Goal: Obtain resource: Download file/media

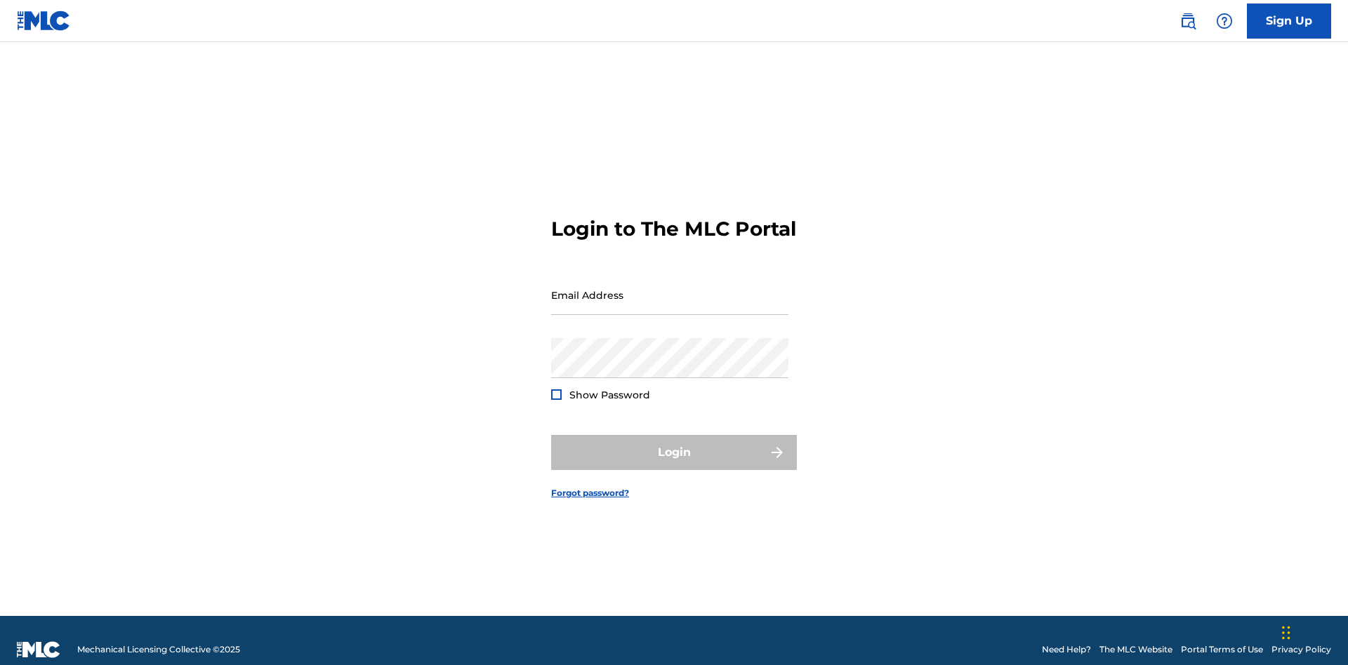
scroll to position [18, 0]
click at [670, 288] on input "Email Address" at bounding box center [669, 295] width 237 height 40
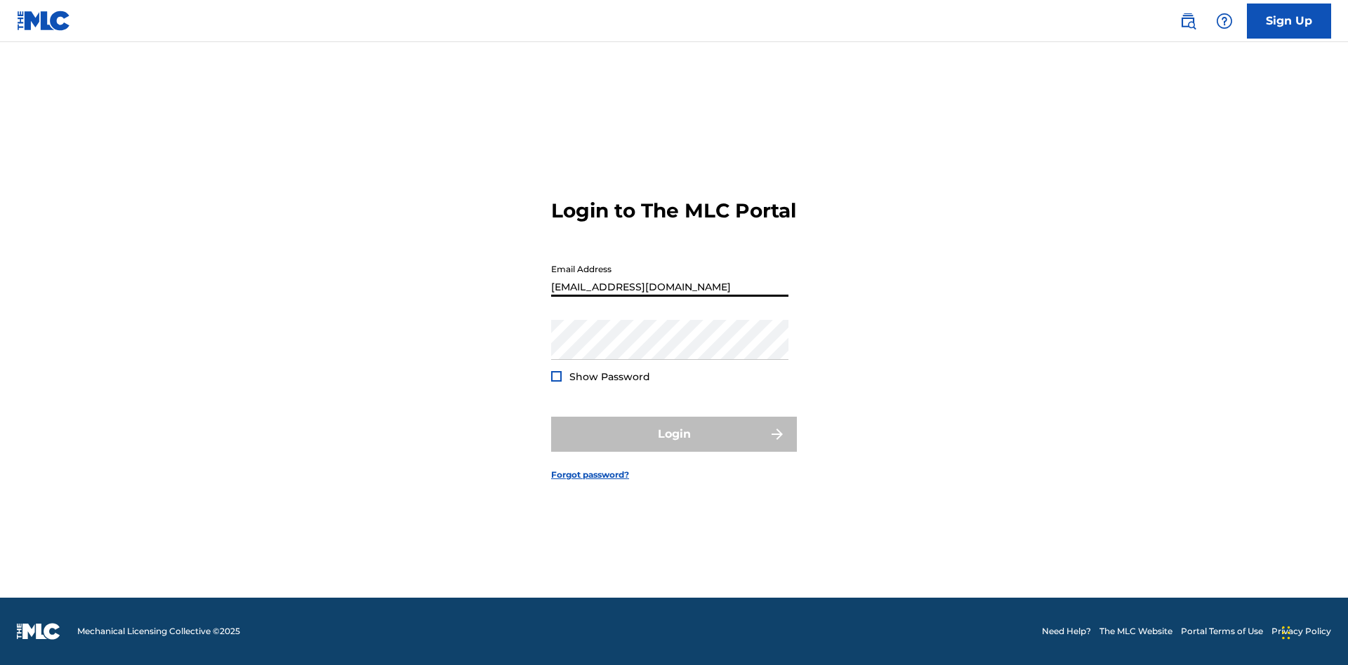
scroll to position [0, 38]
type input "[EMAIL_ADDRESS][DOMAIN_NAME]"
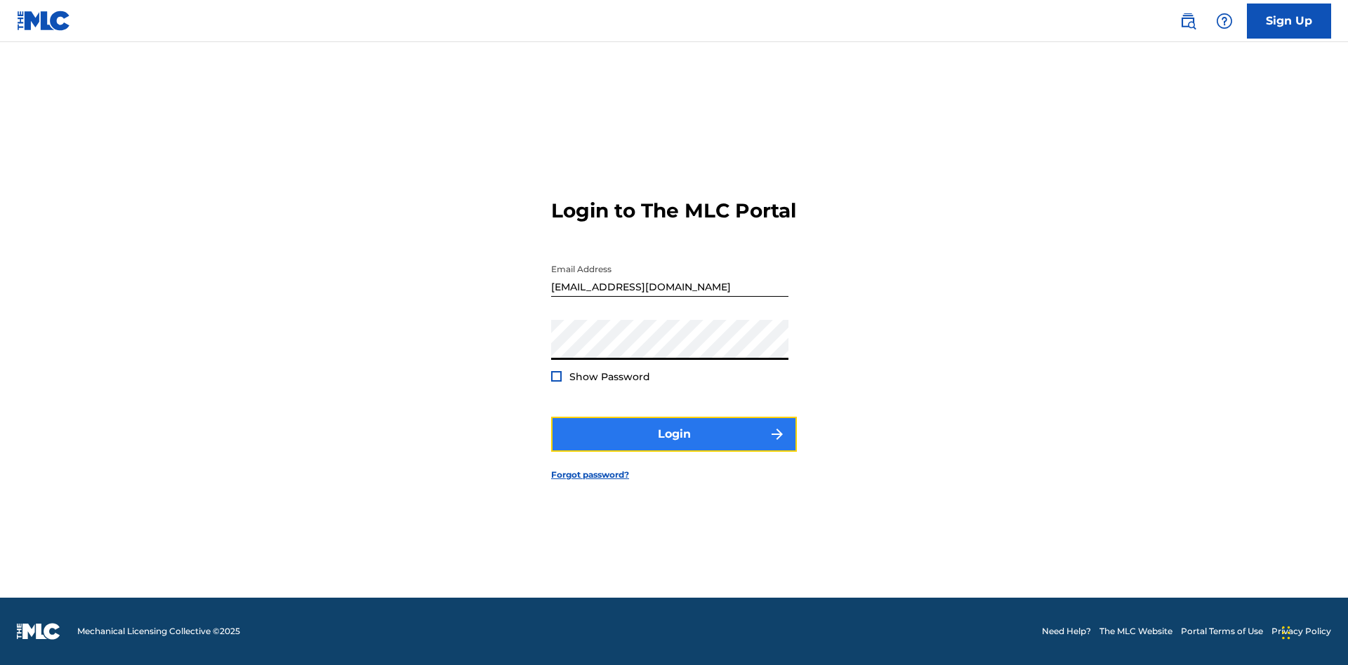
click at [674, 446] on button "Login" at bounding box center [674, 434] width 246 height 35
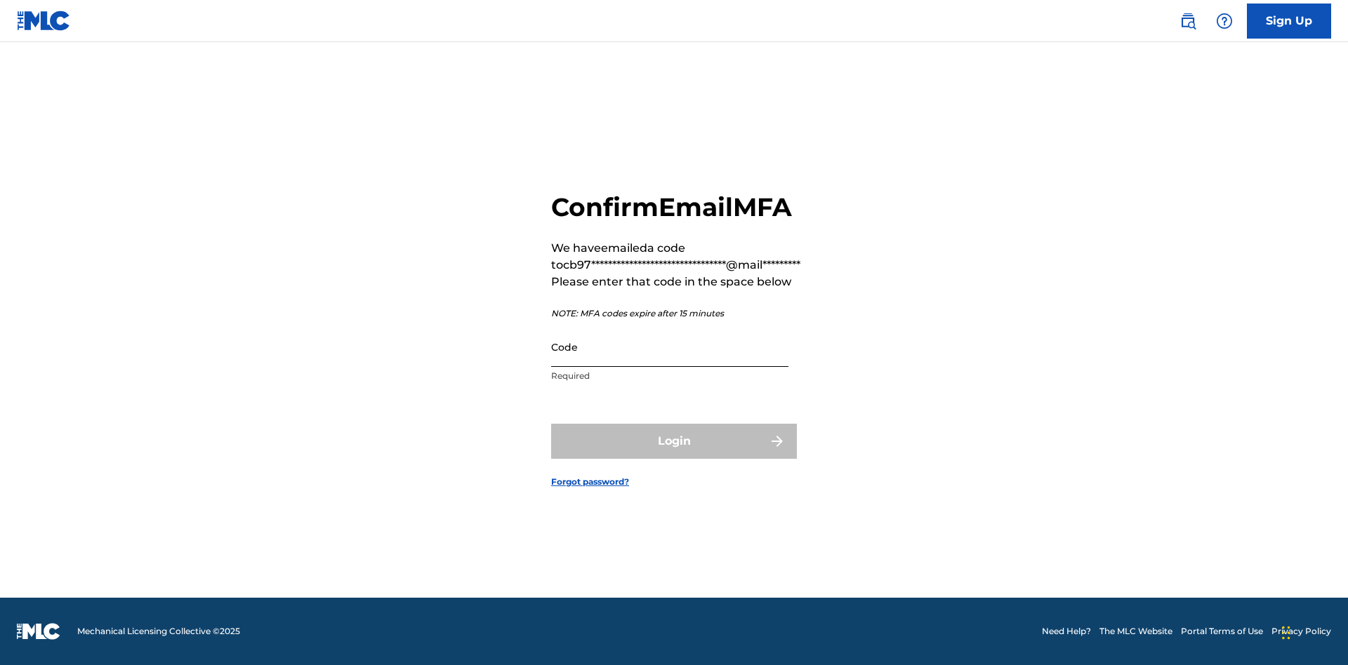
click at [670, 347] on input "Code" at bounding box center [669, 347] width 237 height 40
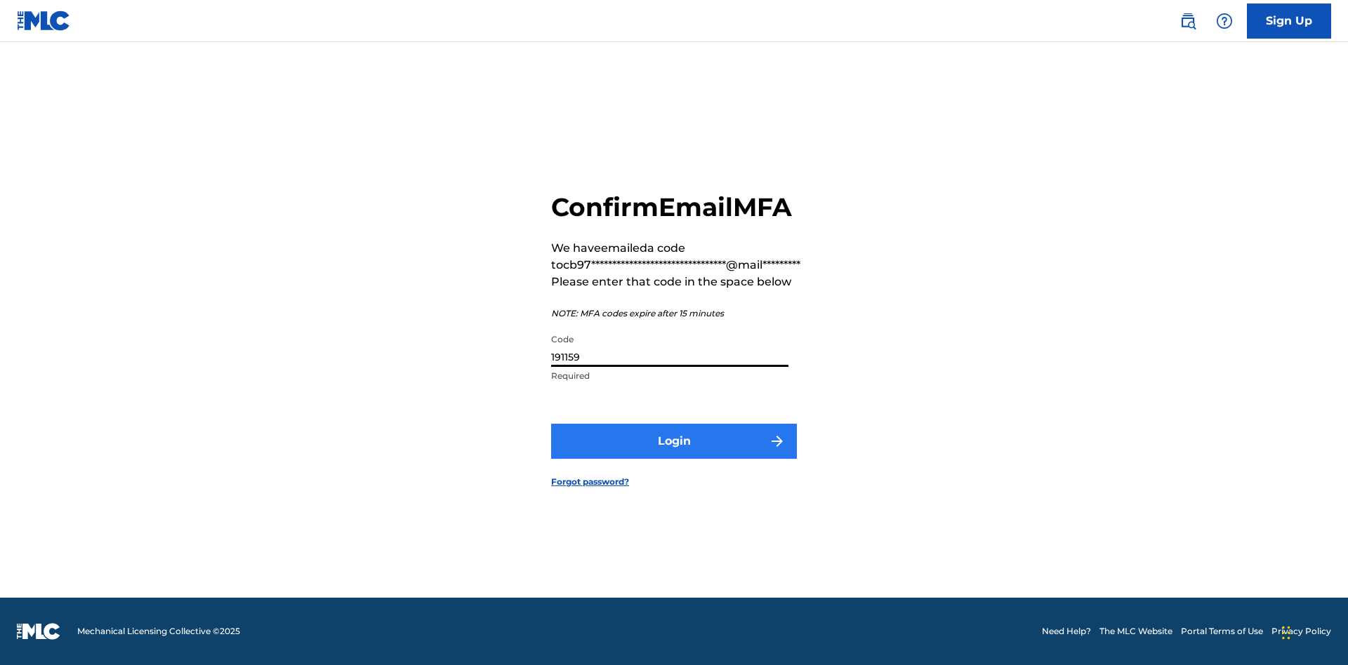
type input "191159"
click at [674, 441] on button "Login" at bounding box center [674, 441] width 246 height 35
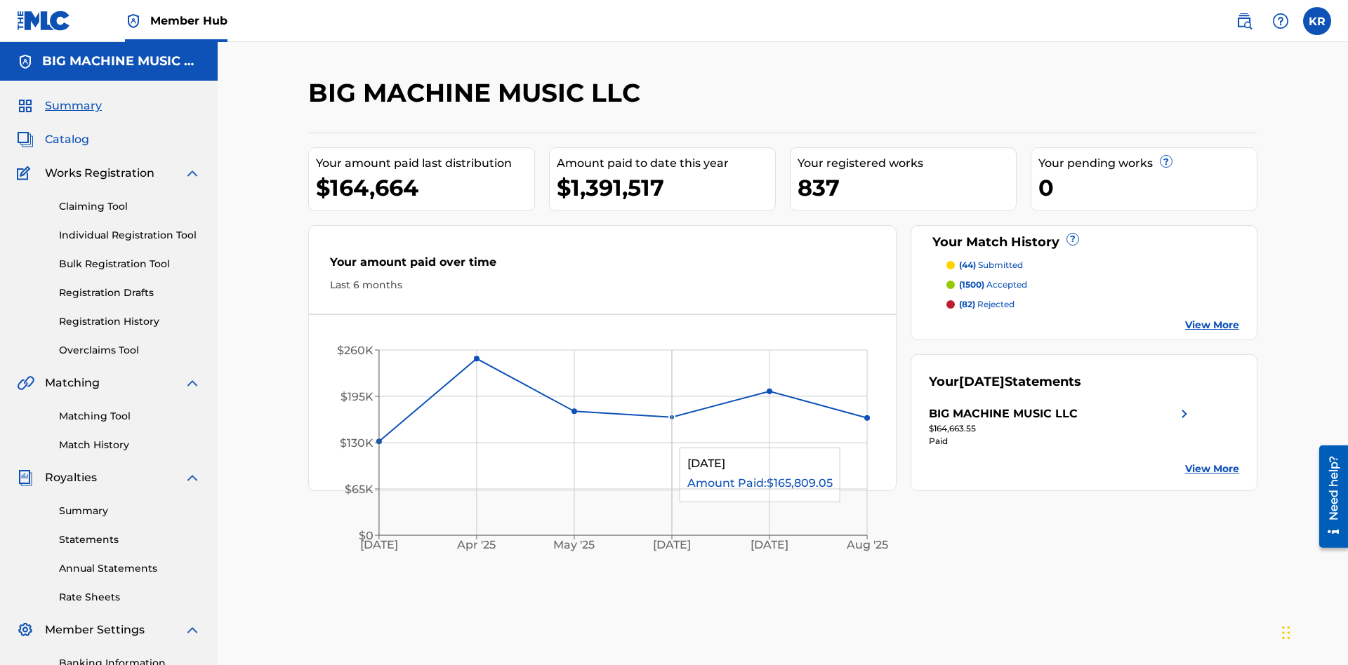
click at [67, 131] on span "Catalog" at bounding box center [67, 139] width 44 height 17
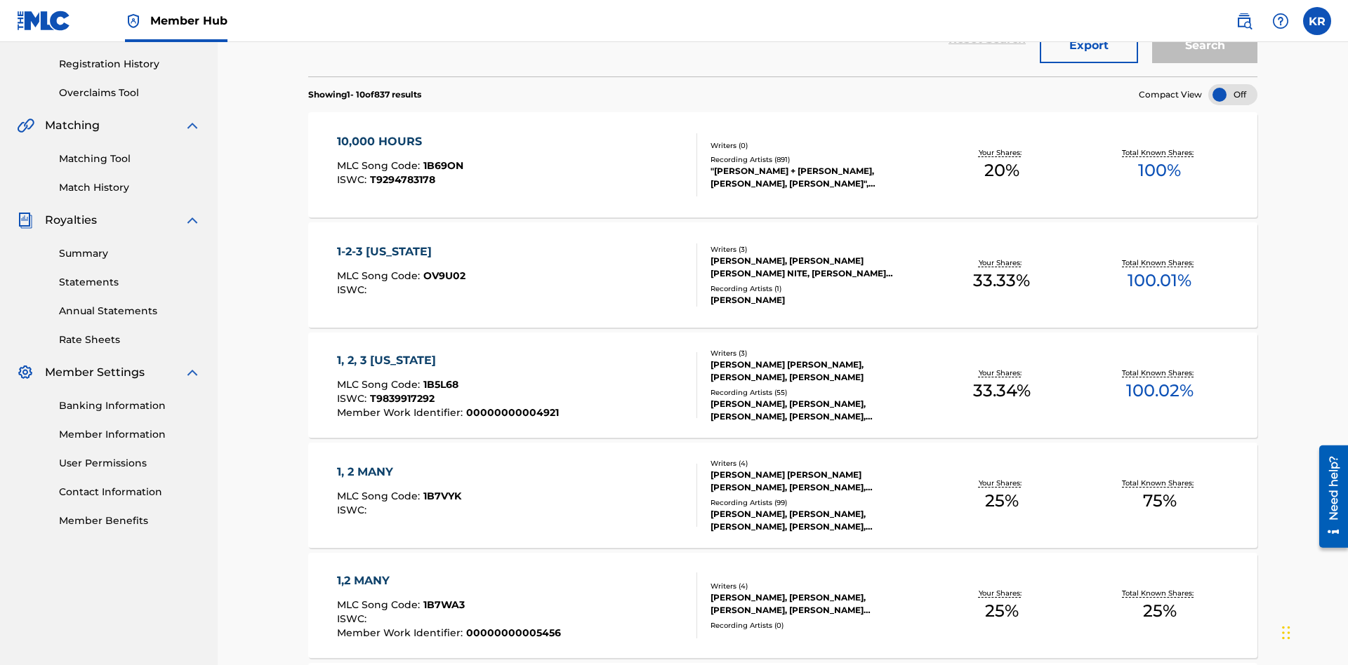
scroll to position [55, 0]
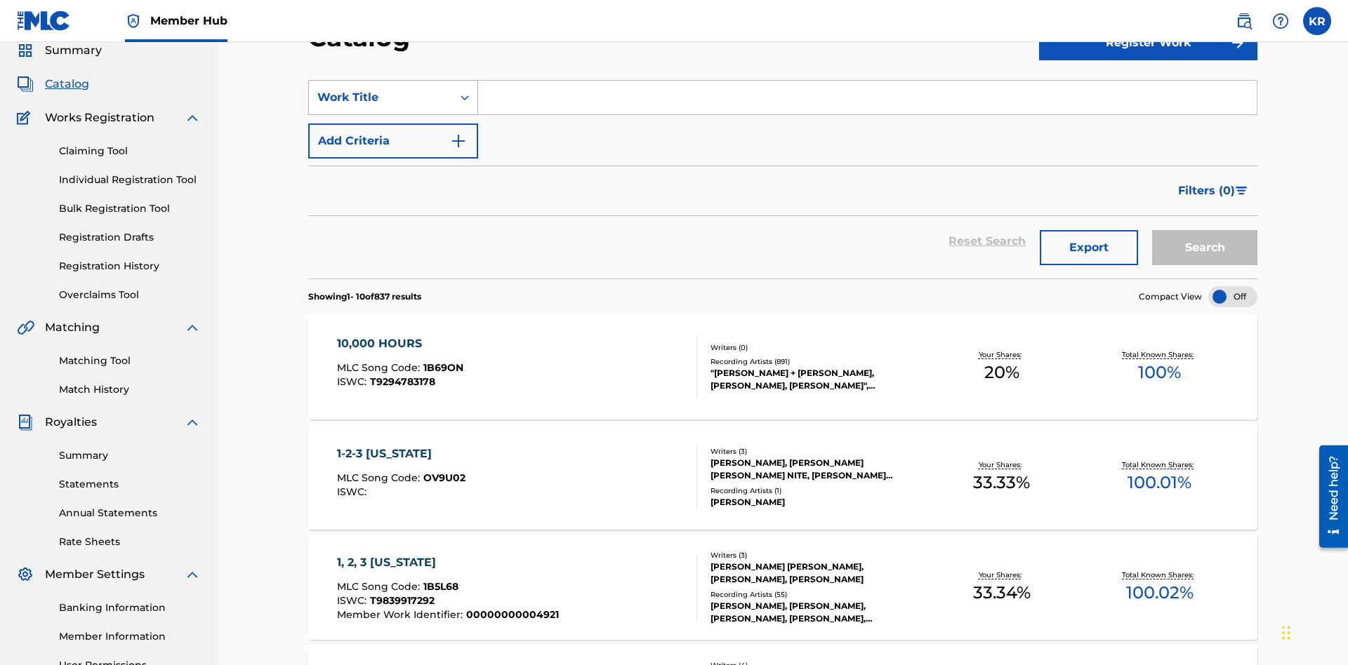
click at [380, 98] on div "Work Title" at bounding box center [380, 97] width 126 height 17
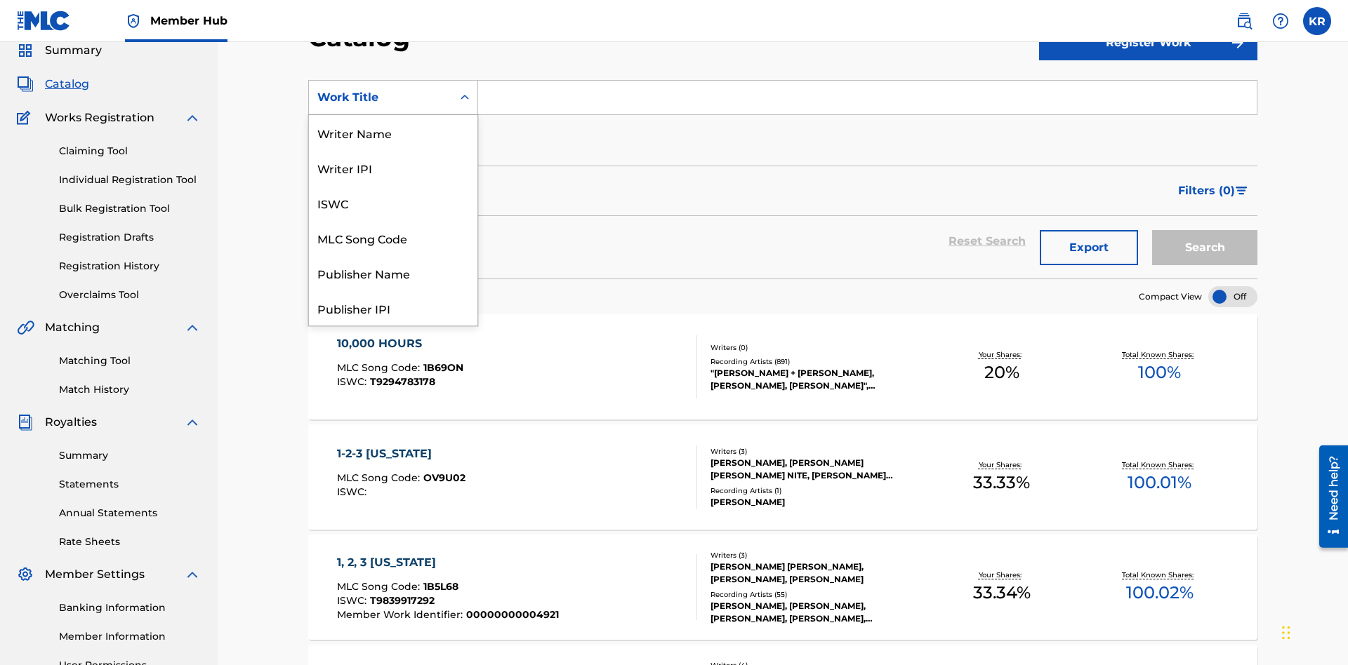
scroll to position [211, 0]
click at [393, 273] on div "ISRC" at bounding box center [393, 272] width 168 height 35
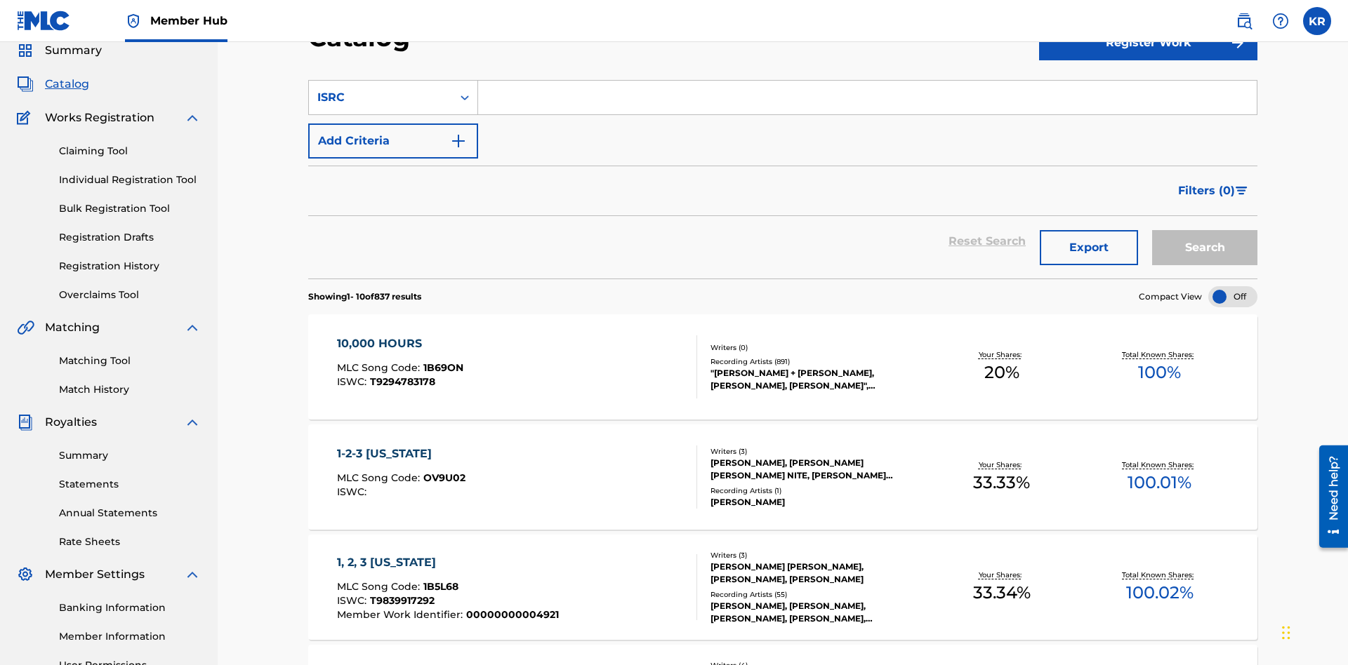
click at [867, 101] on input "Search Form" at bounding box center [867, 98] width 778 height 34
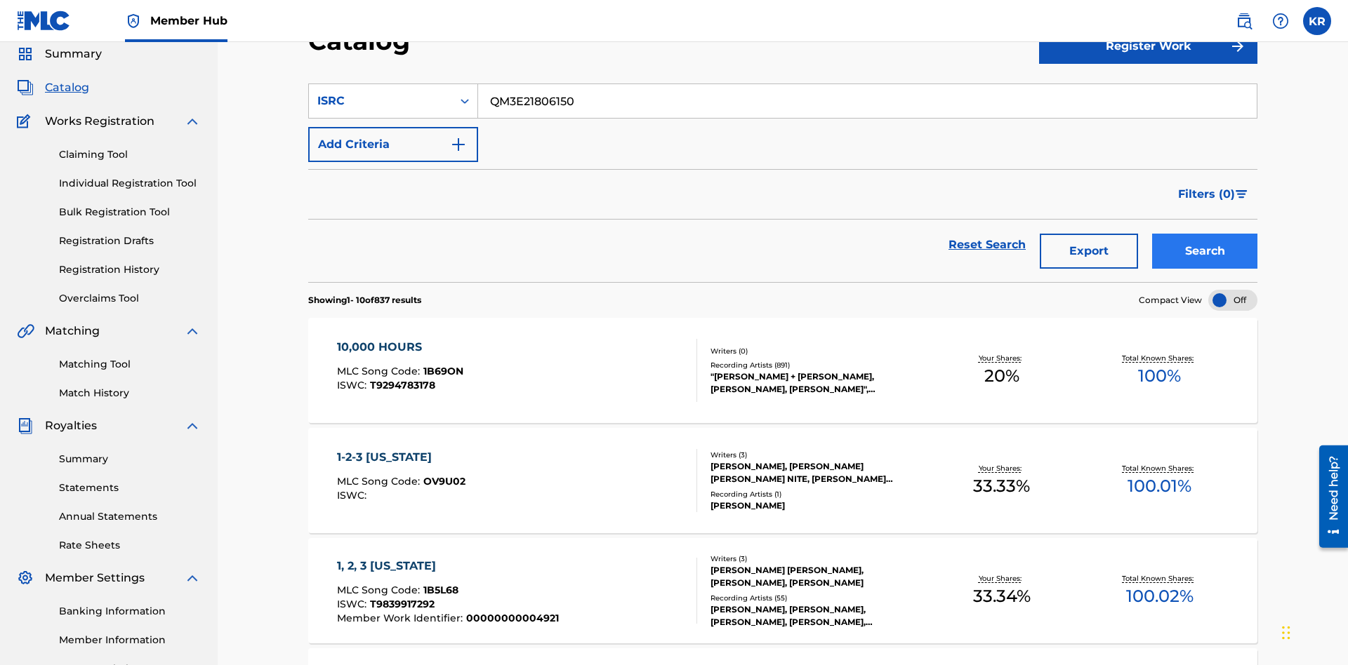
type input "QM3E21806150"
click at [1204, 234] on button "Search" at bounding box center [1204, 251] width 105 height 35
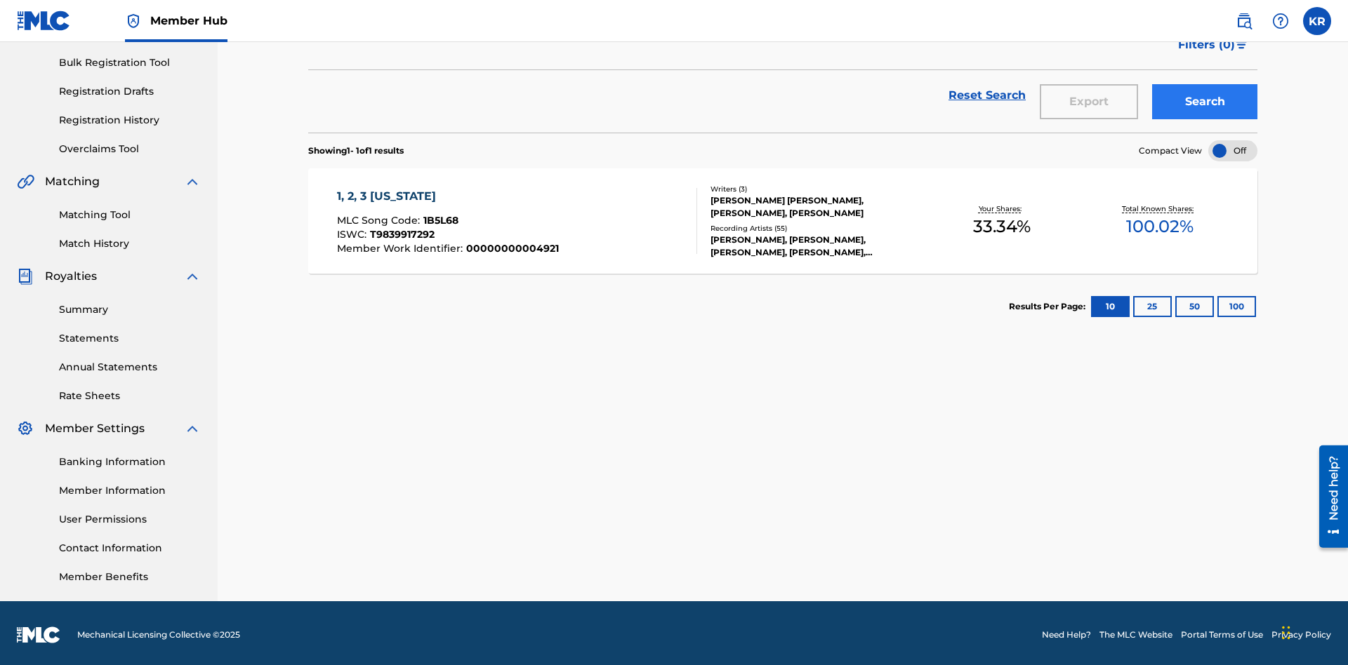
scroll to position [205, 0]
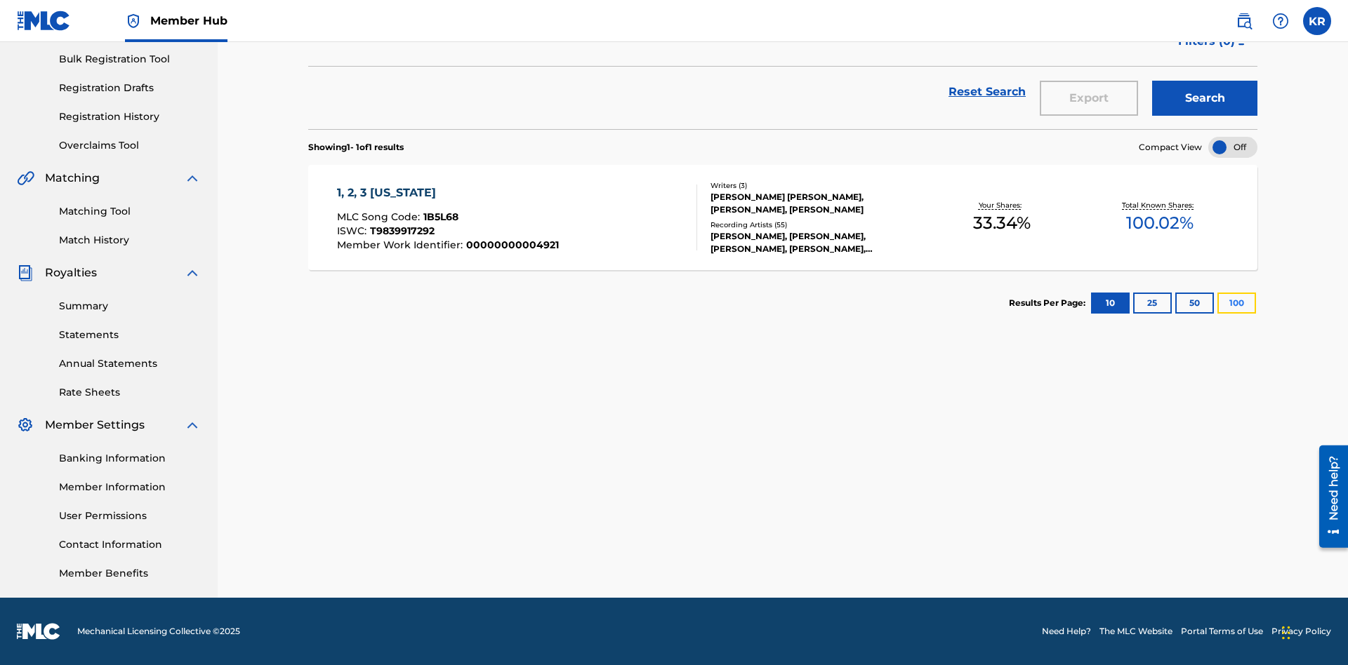
click at [1217, 303] on button "100" at bounding box center [1236, 303] width 39 height 21
click at [439, 217] on span "1B5L68" at bounding box center [440, 217] width 35 height 13
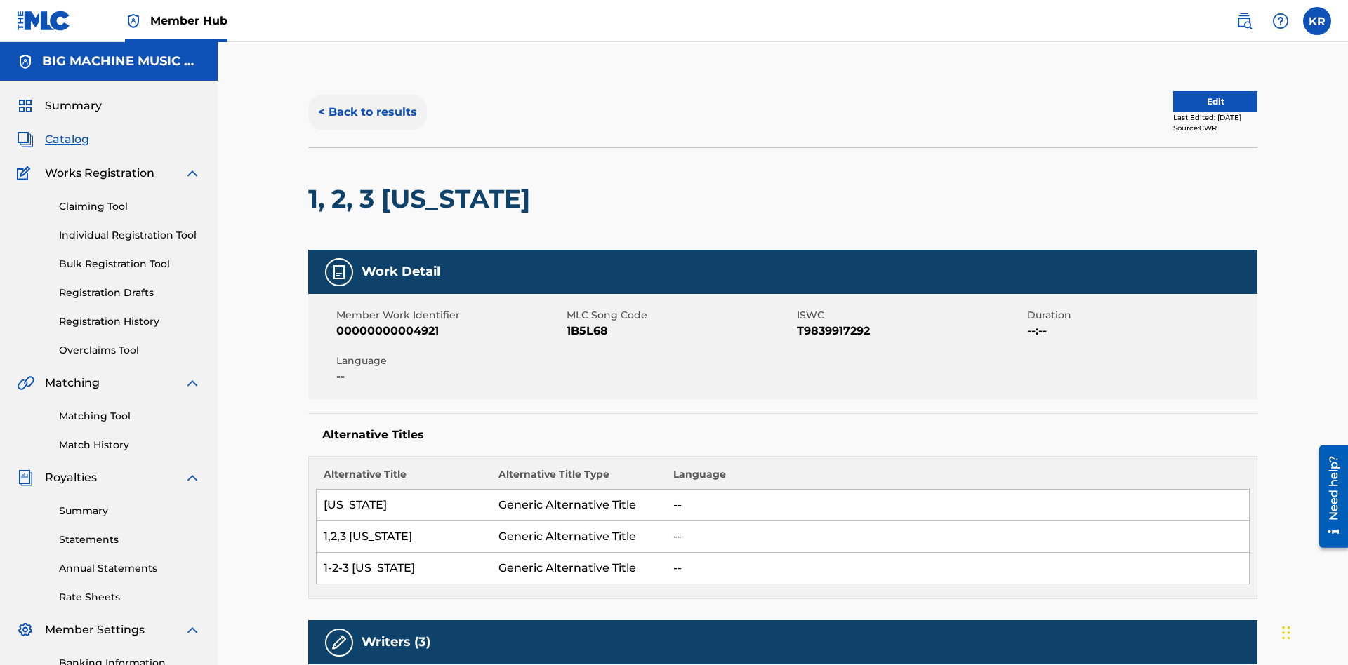
click at [366, 102] on button "< Back to results" at bounding box center [367, 112] width 119 height 35
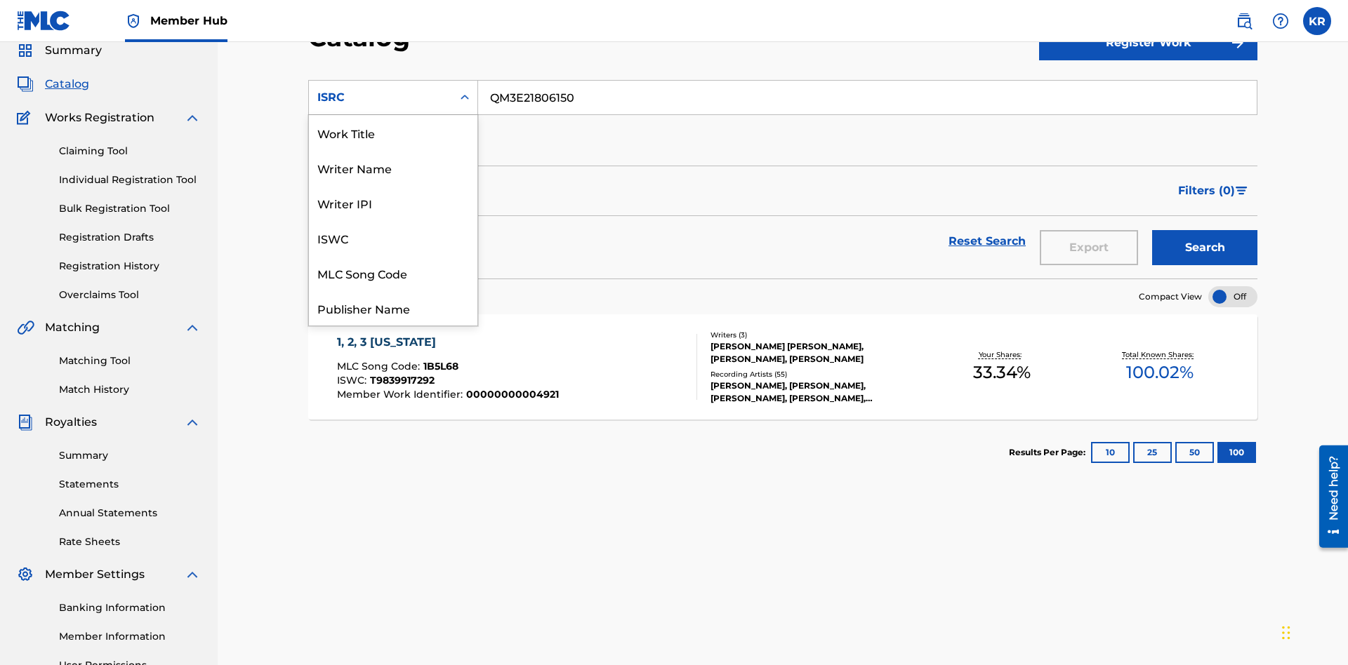
scroll to position [211, 0]
click at [393, 238] on div "Recording Title" at bounding box center [393, 237] width 168 height 35
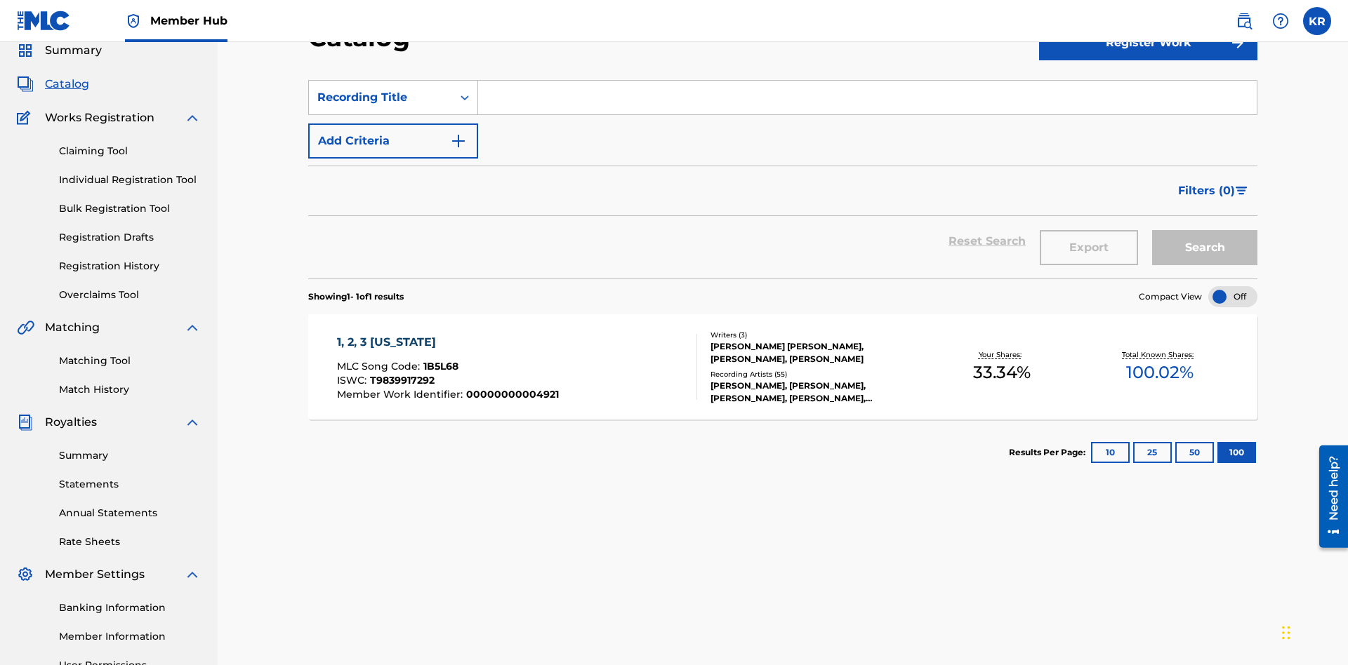
click at [867, 101] on input "Search Form" at bounding box center [867, 98] width 778 height 34
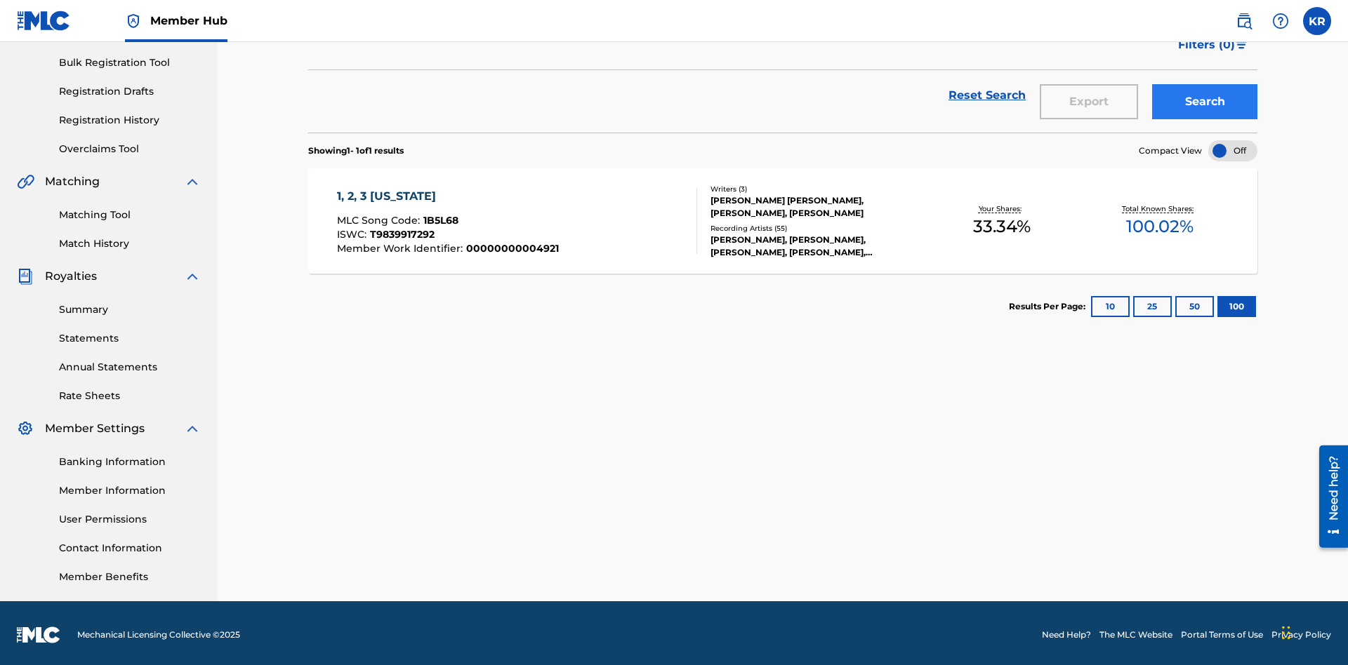
type input "1, 2, 3 [US_STATE]"
click at [1204, 102] on button "Search" at bounding box center [1204, 101] width 105 height 35
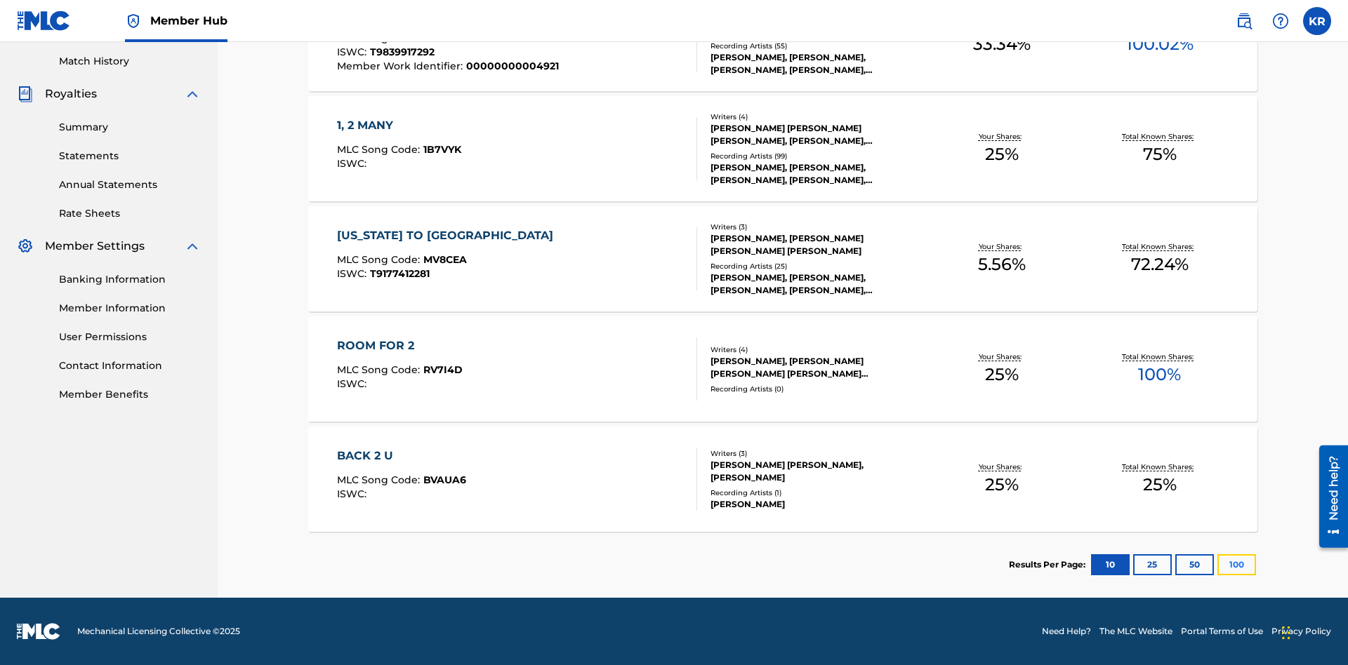
click at [1217, 565] on button "100" at bounding box center [1236, 565] width 39 height 21
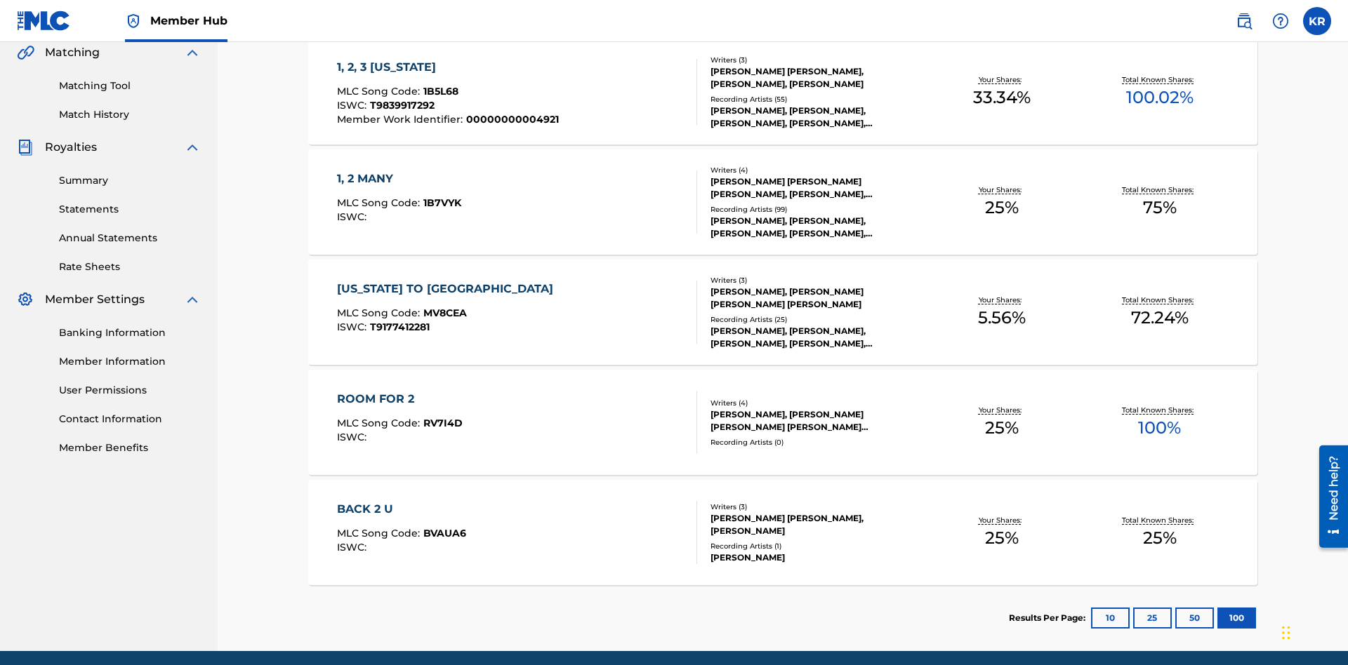
scroll to position [320, 0]
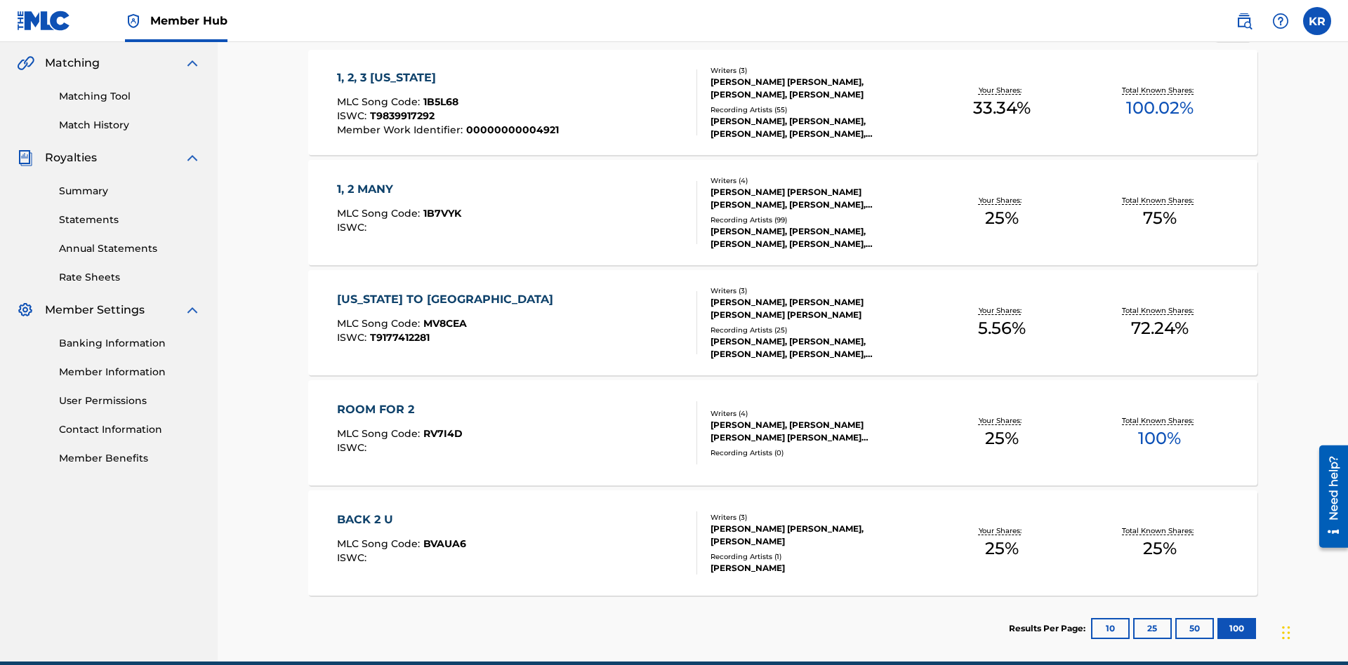
click at [439, 95] on span "1B5L68" at bounding box center [440, 101] width 35 height 13
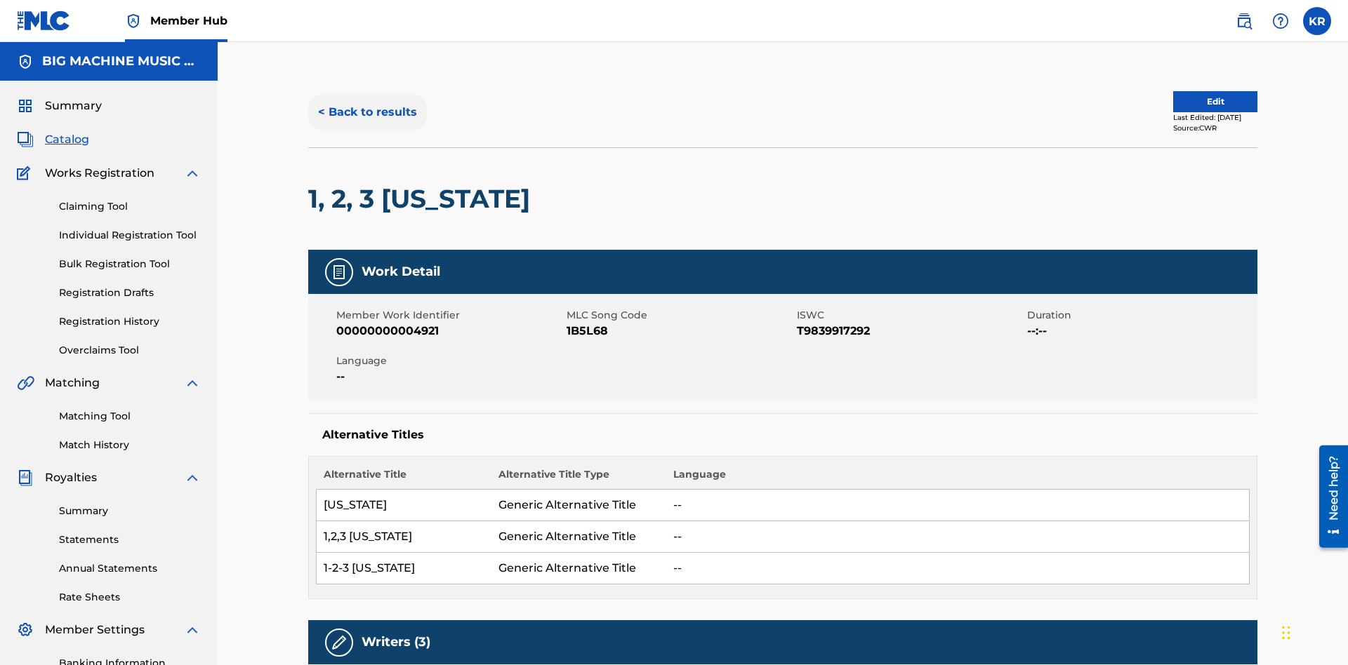
click at [366, 102] on button "< Back to results" at bounding box center [367, 112] width 119 height 35
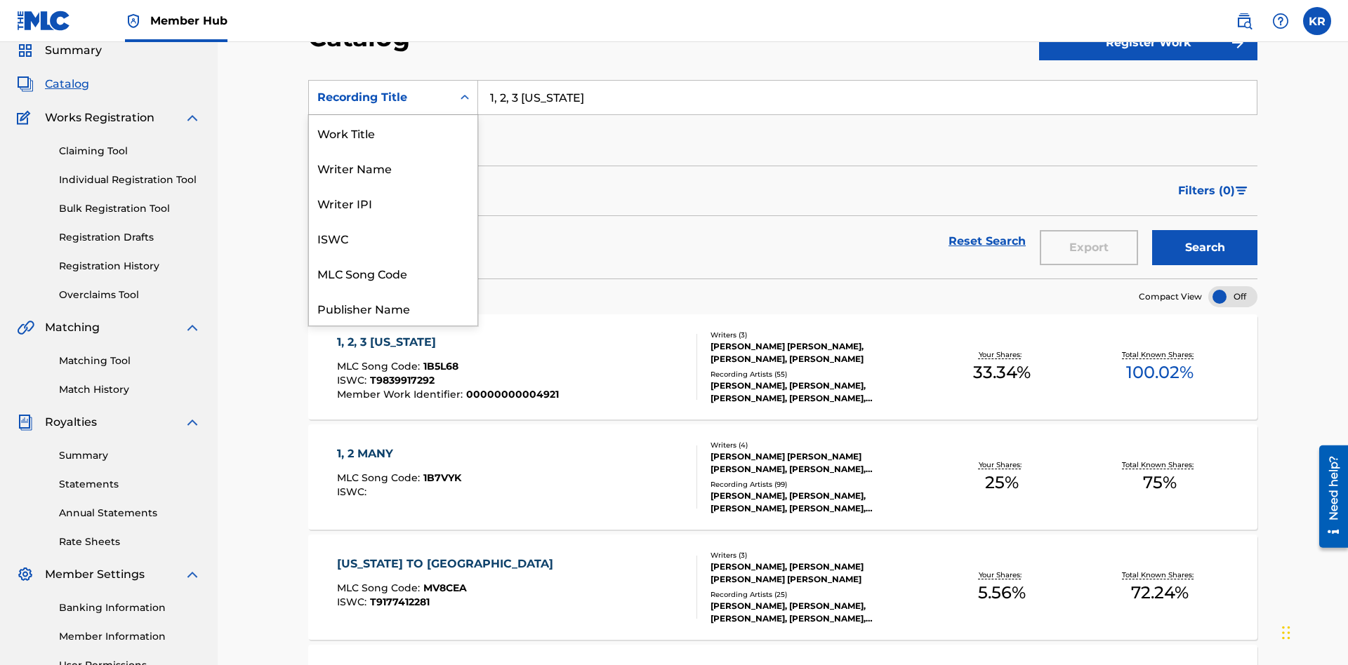
scroll to position [211, 0]
click at [393, 203] on div "Member Work Identifier" at bounding box center [393, 202] width 168 height 35
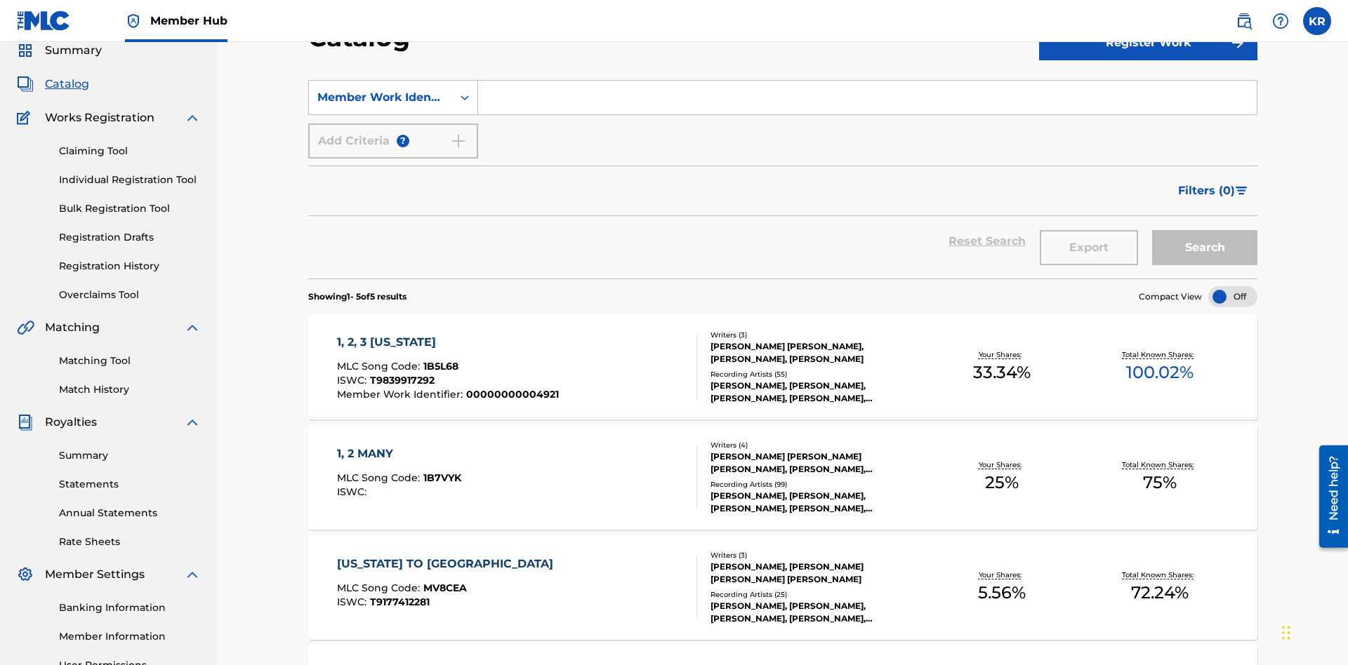
click at [867, 101] on input "Search Form" at bounding box center [867, 98] width 778 height 34
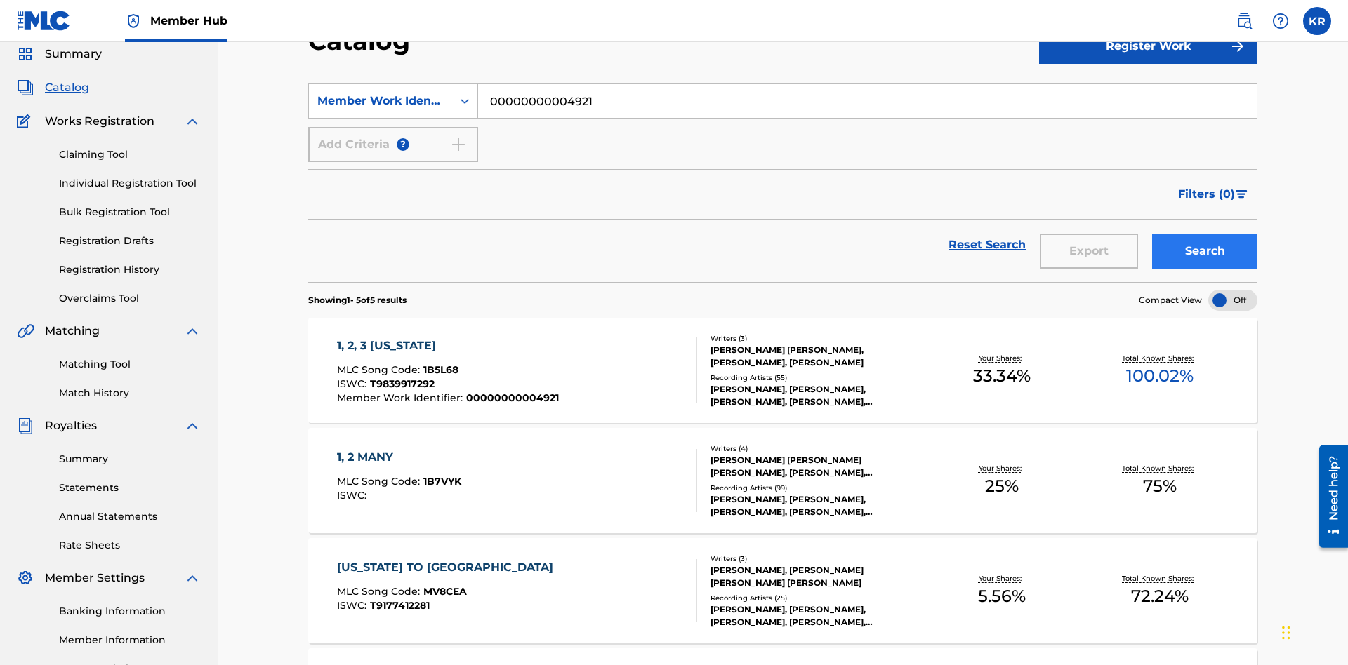
type input "00000000004921"
click at [1204, 234] on button "Search" at bounding box center [1204, 251] width 105 height 35
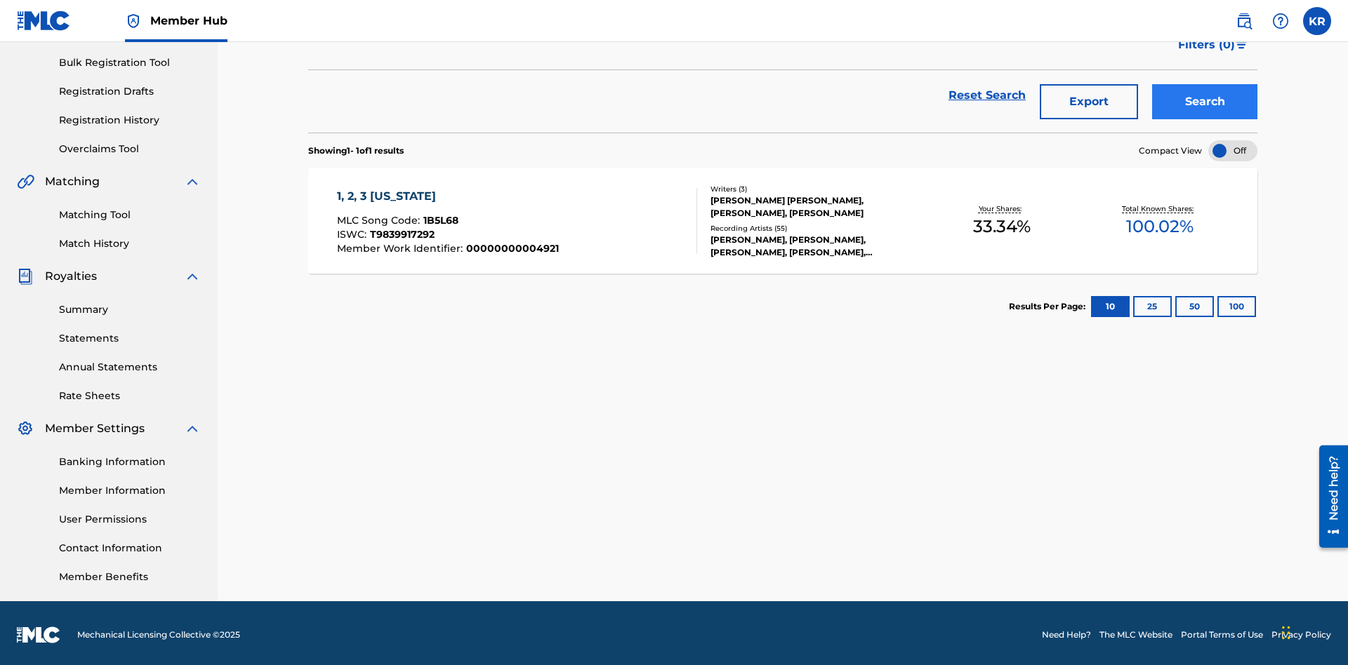
scroll to position [205, 0]
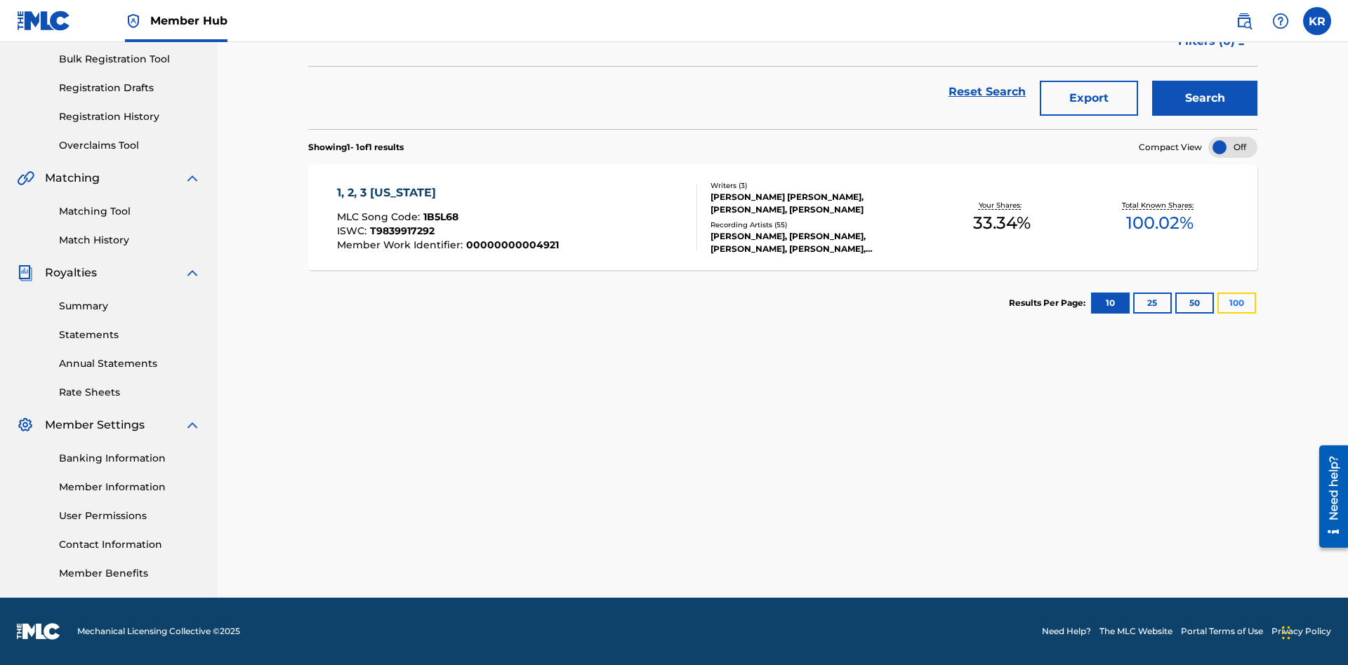
click at [1217, 303] on button "100" at bounding box center [1236, 303] width 39 height 21
click at [439, 217] on span "1B5L68" at bounding box center [440, 217] width 35 height 13
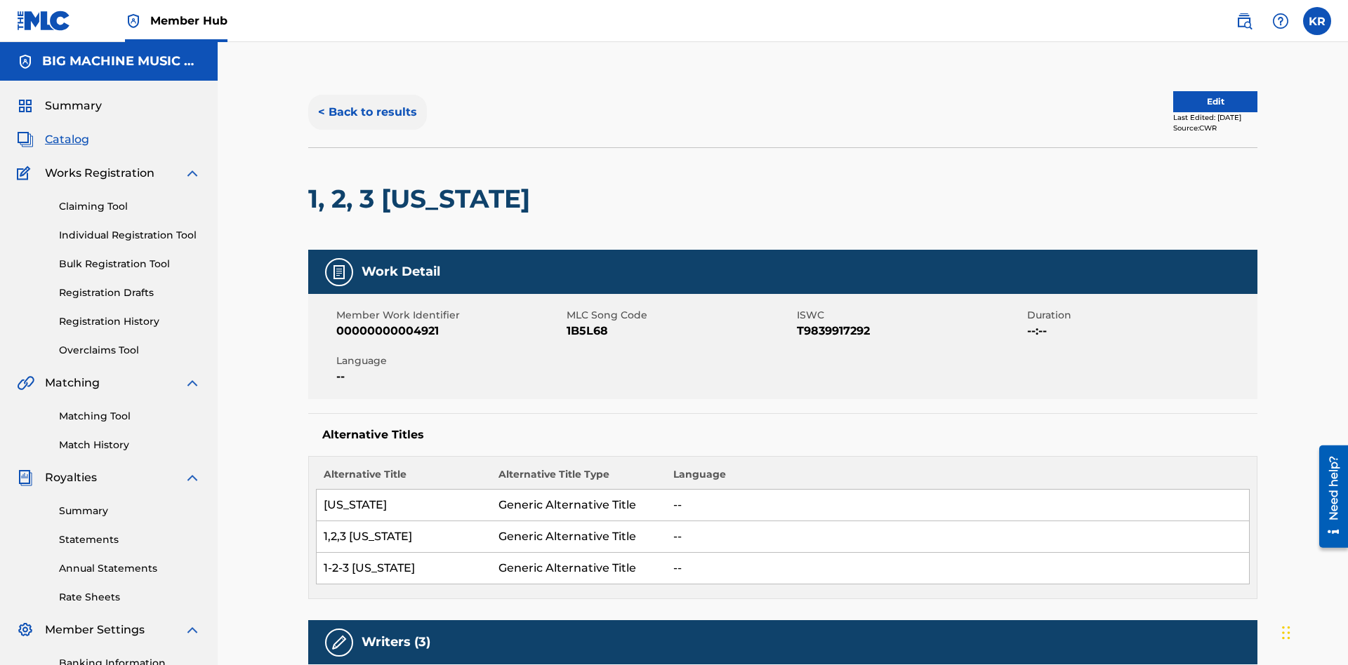
click at [366, 102] on button "< Back to results" at bounding box center [367, 112] width 119 height 35
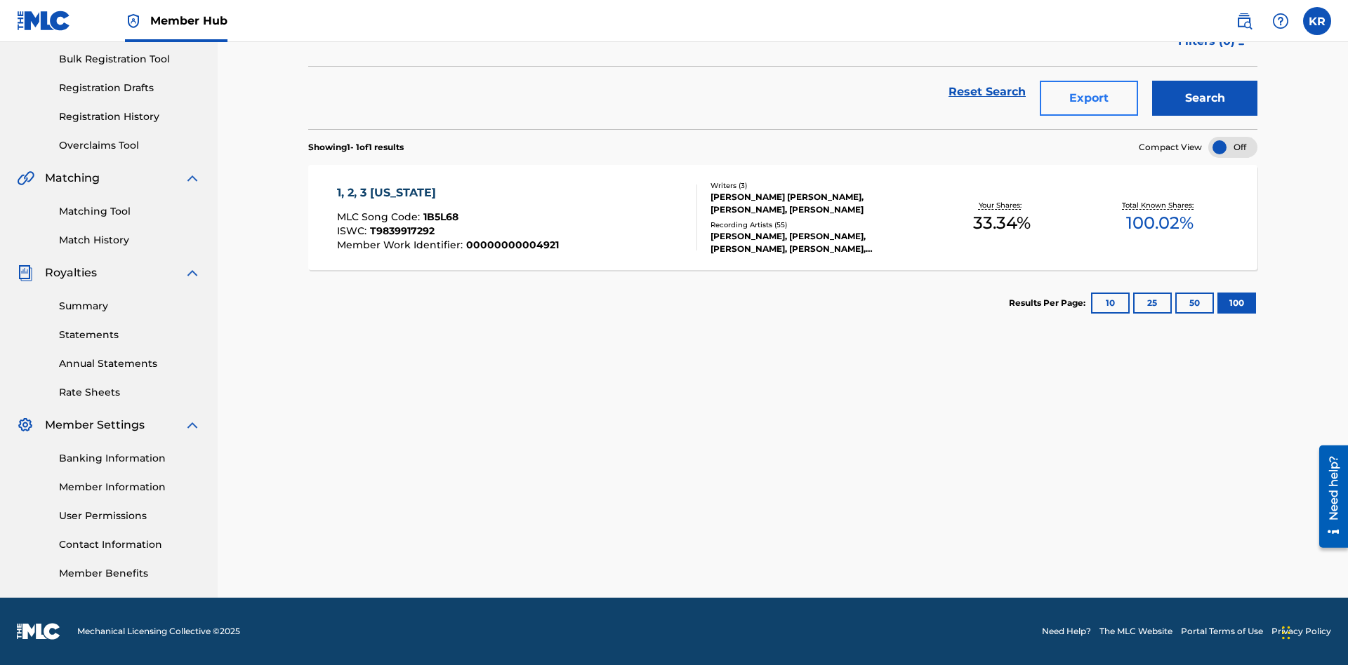
click at [1089, 102] on button "Export" at bounding box center [1089, 98] width 98 height 35
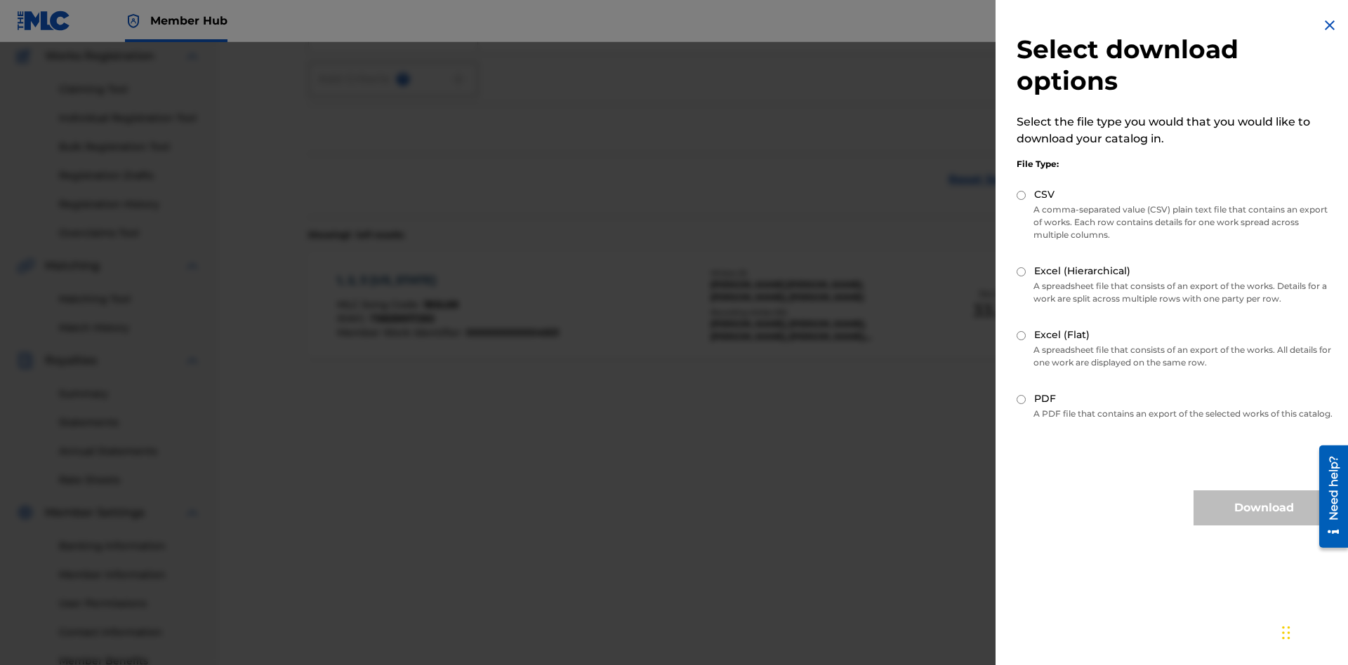
click at [1021, 336] on input "Excel (Flat)" at bounding box center [1020, 335] width 9 height 9
radio input "true"
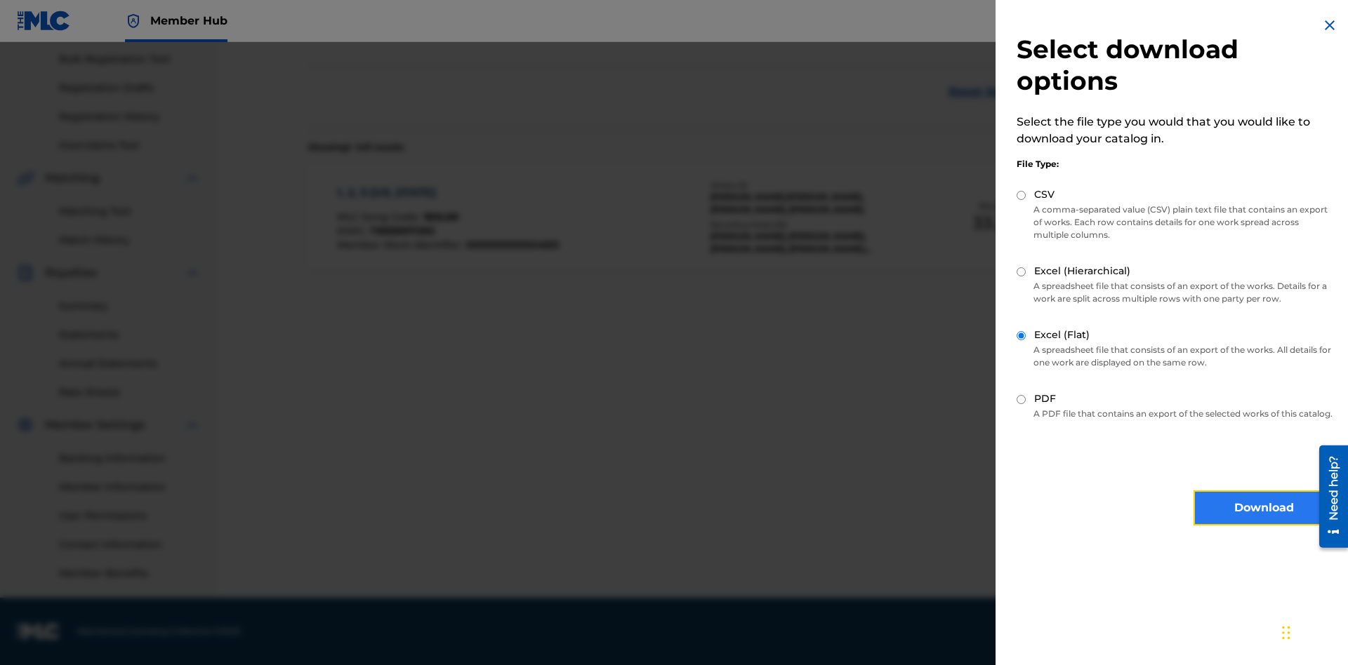
click at [1263, 521] on button "Download" at bounding box center [1263, 508] width 140 height 35
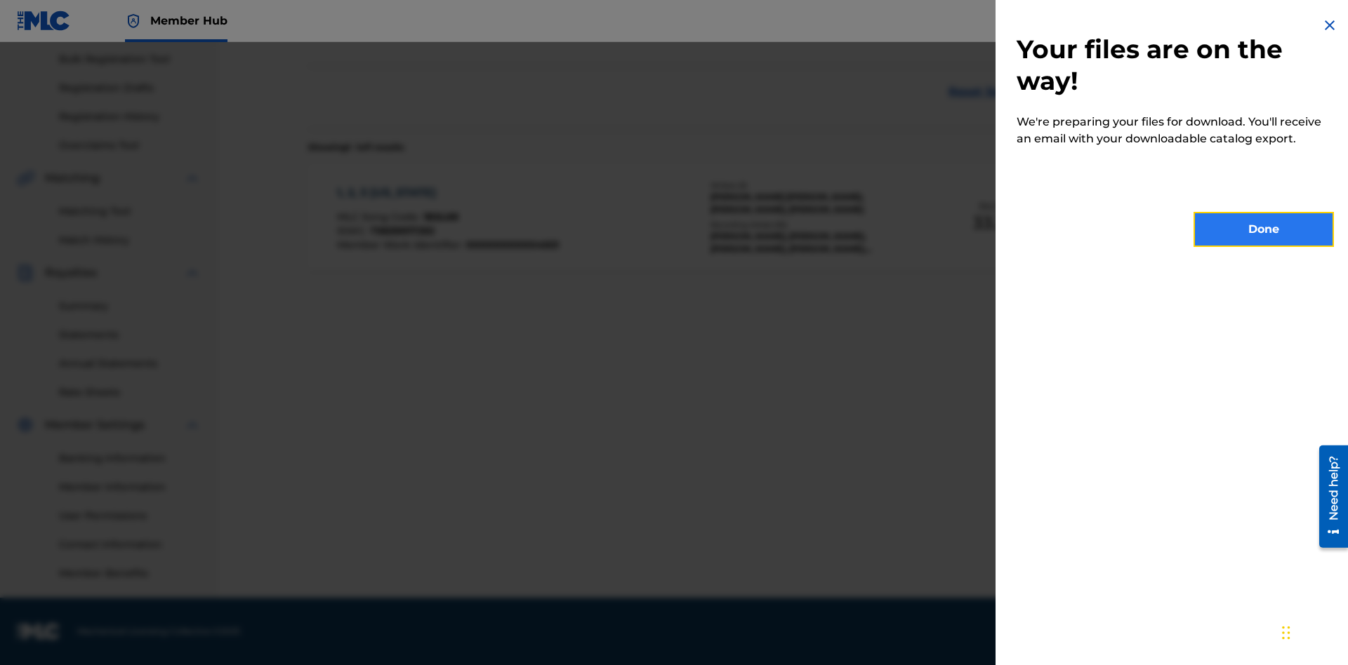
click at [1263, 230] on button "Done" at bounding box center [1263, 229] width 140 height 35
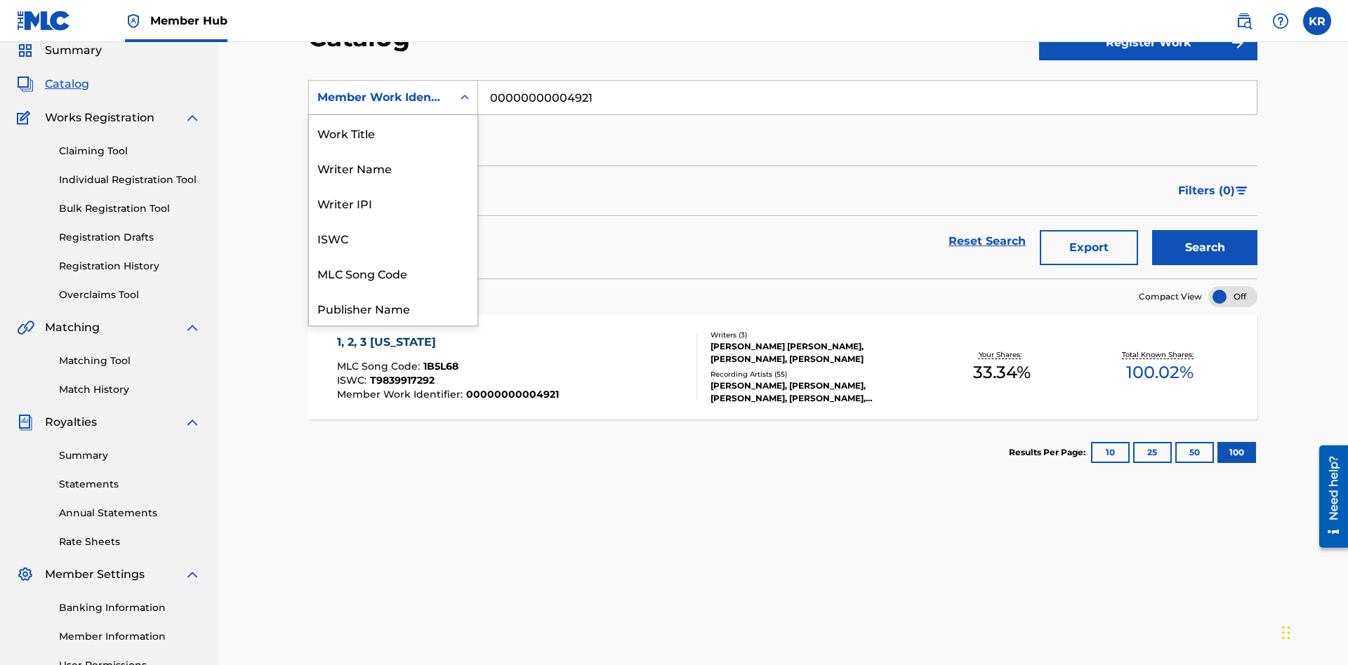
scroll to position [211, 0]
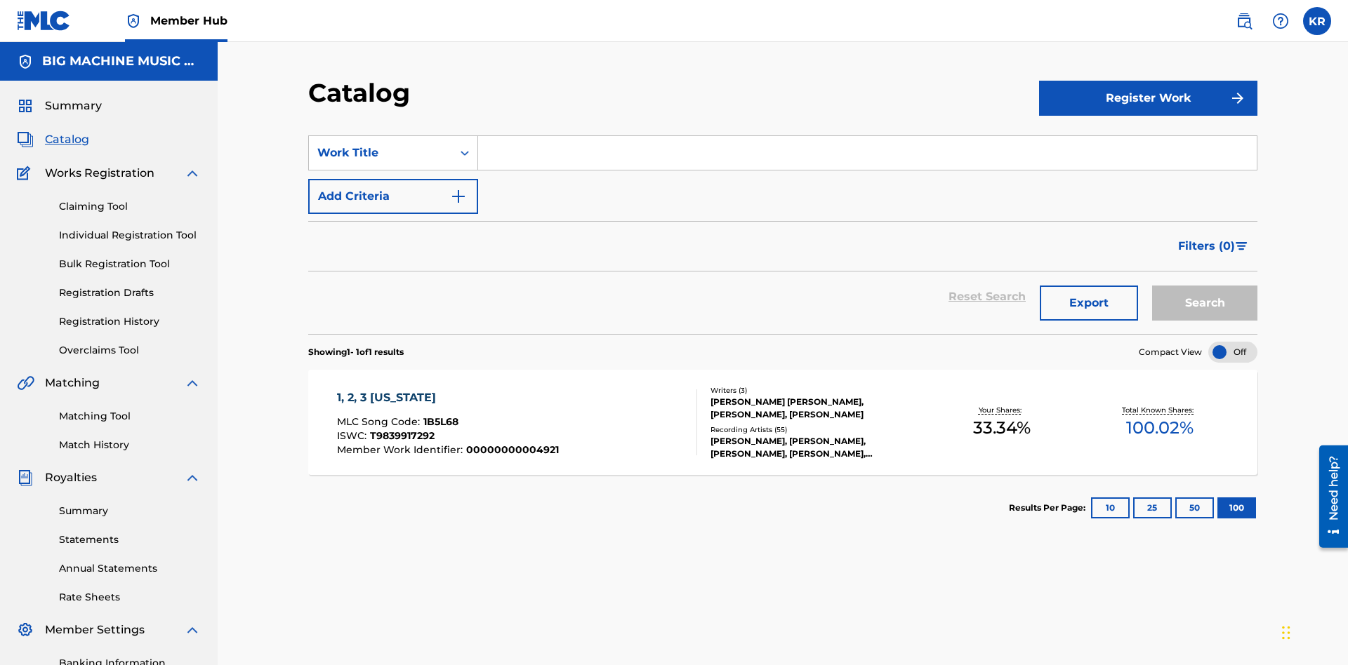
click at [867, 136] on input "Search Form" at bounding box center [867, 153] width 778 height 34
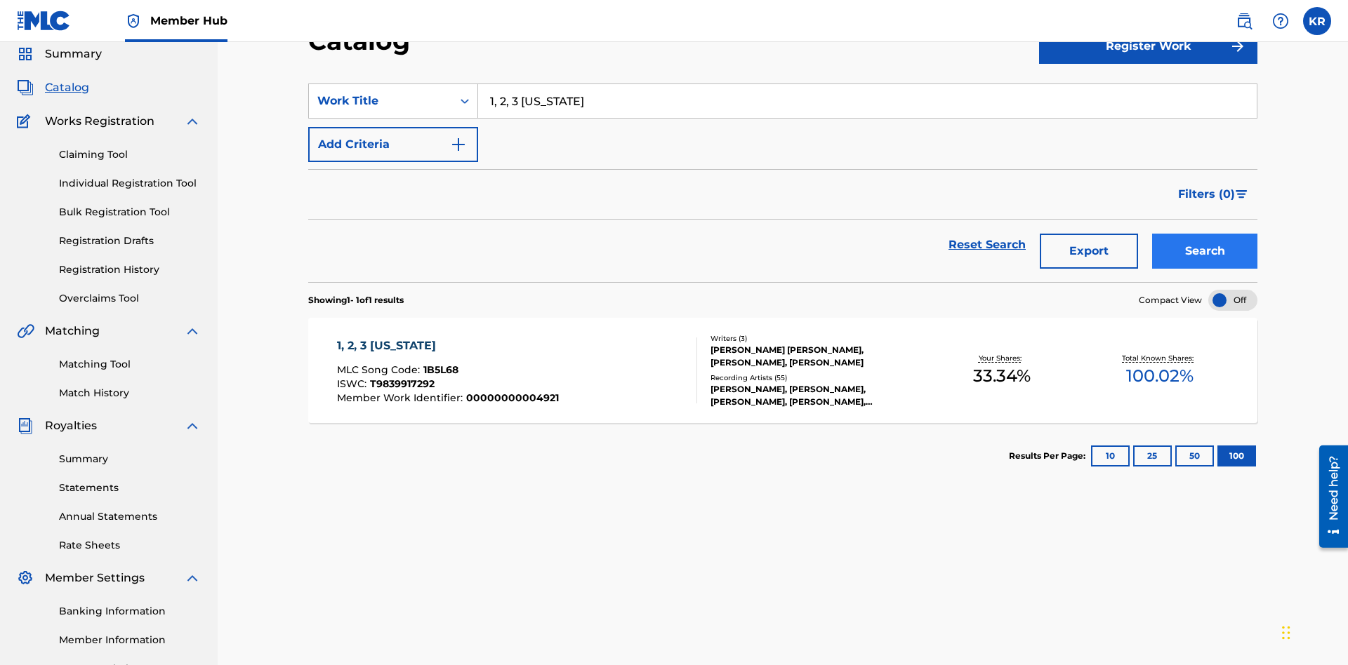
type input "1, 2, 3 [US_STATE]"
click at [1204, 234] on button "Search" at bounding box center [1204, 251] width 105 height 35
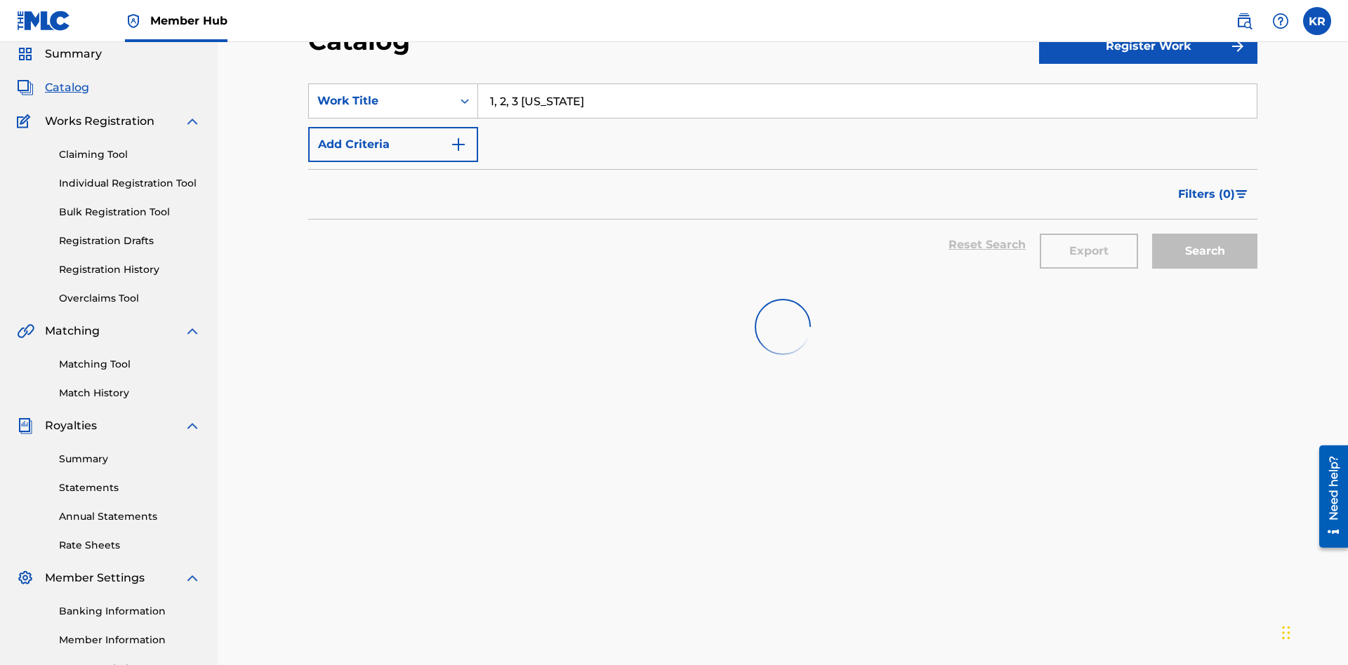
scroll to position [201, 0]
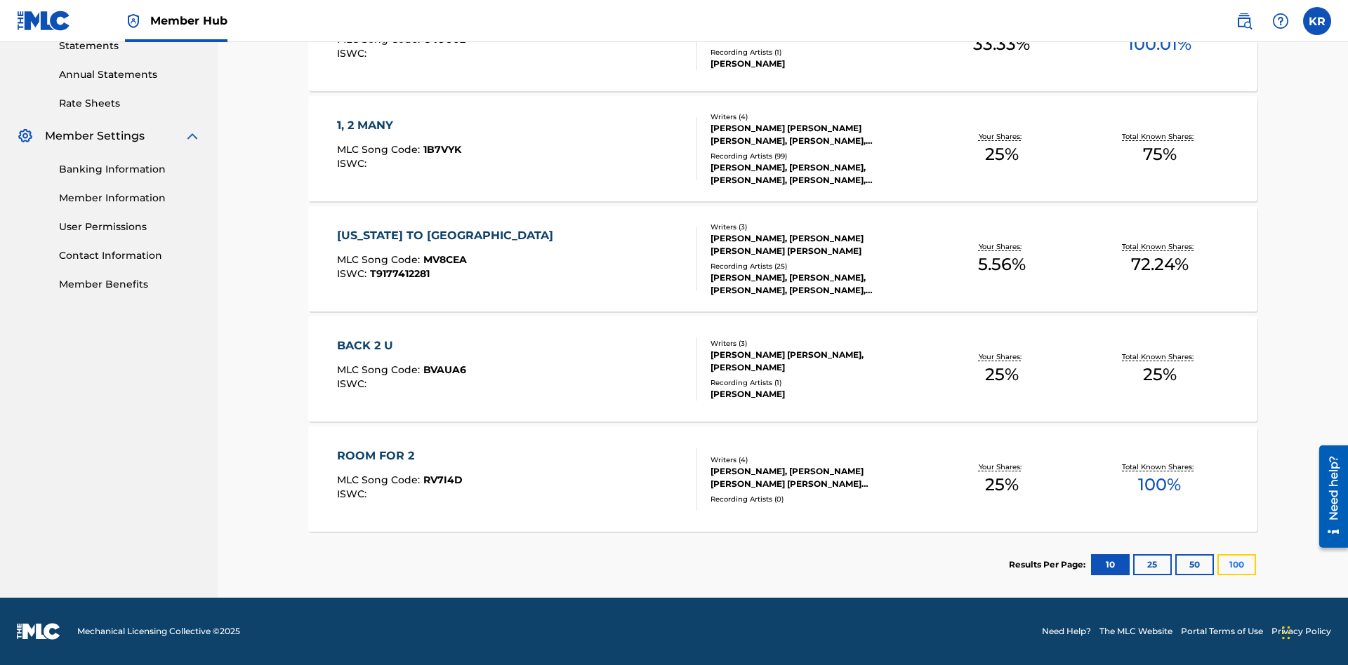
click at [1217, 565] on button "100" at bounding box center [1236, 565] width 39 height 21
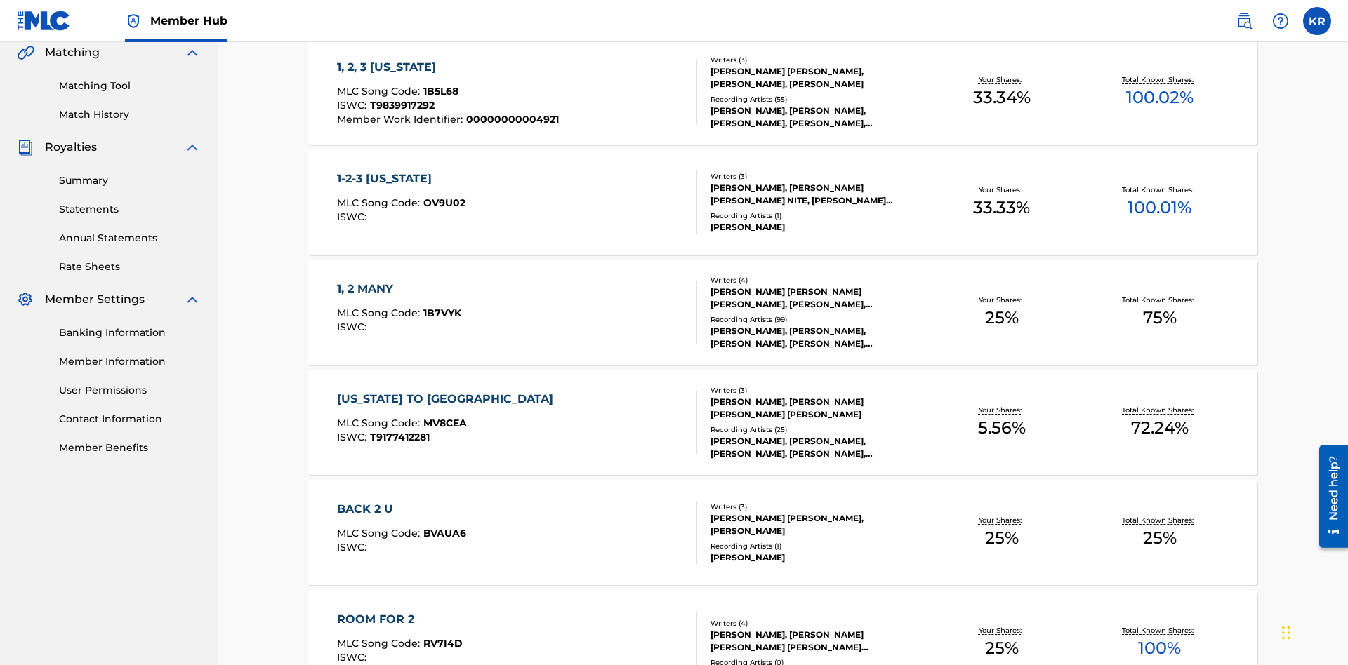
scroll to position [320, 0]
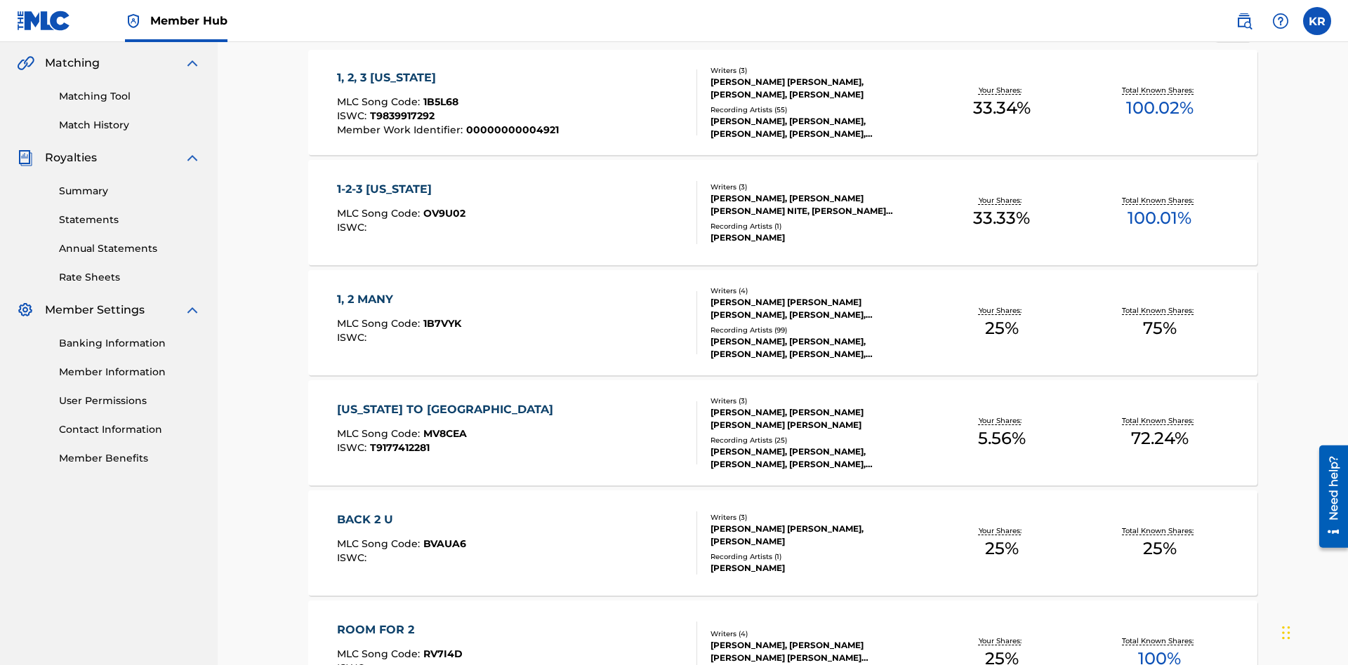
click at [439, 95] on span "1B5L68" at bounding box center [440, 101] width 35 height 13
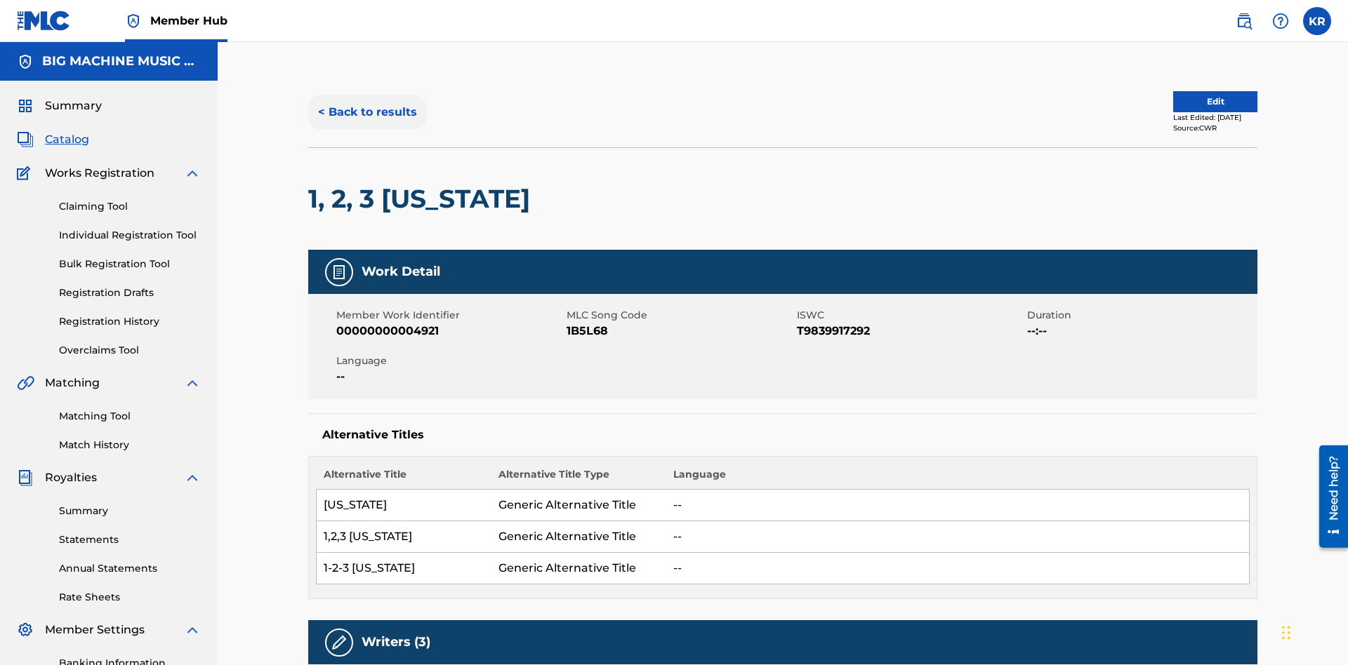
click at [366, 102] on button "< Back to results" at bounding box center [367, 112] width 119 height 35
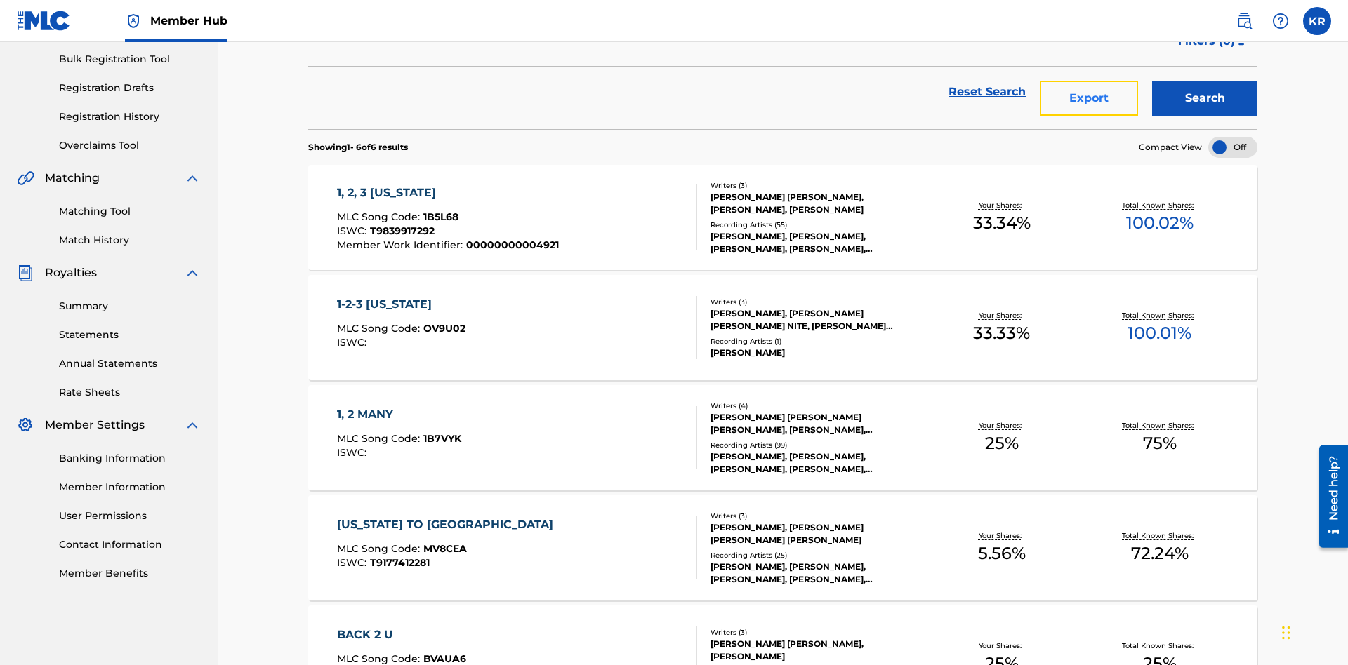
click at [1089, 102] on button "Export" at bounding box center [1089, 98] width 98 height 35
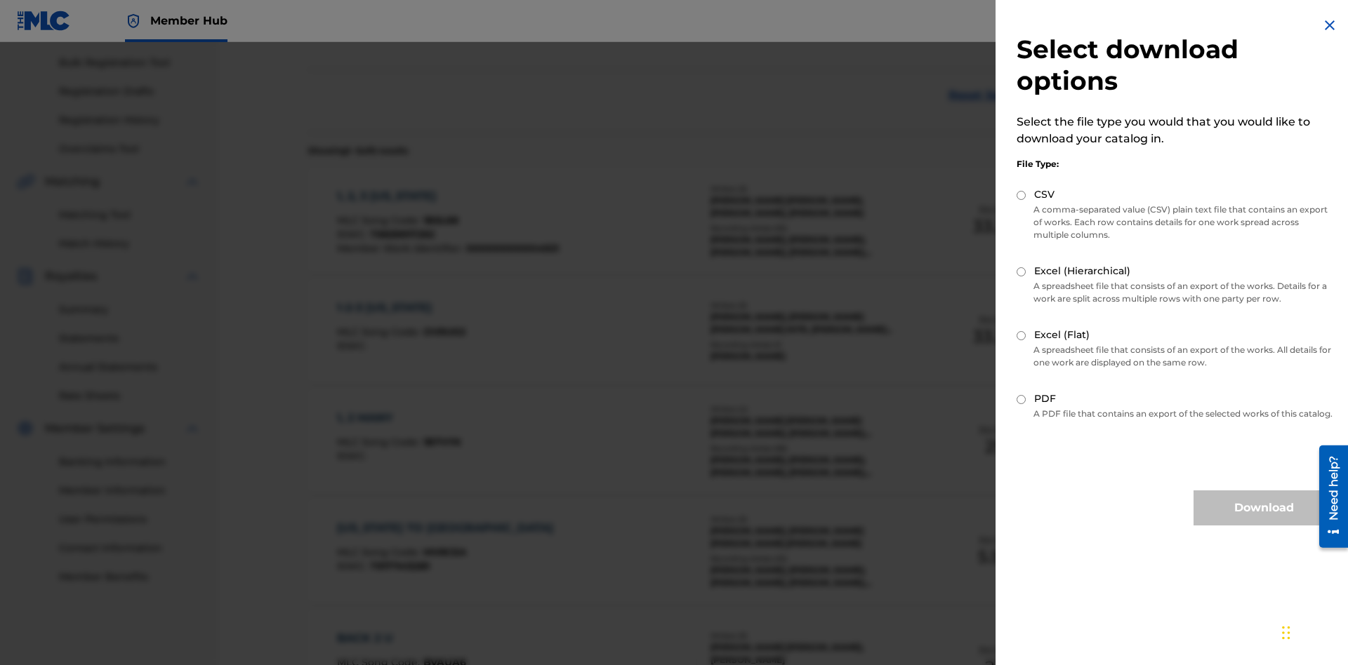
click at [1021, 272] on input "Excel (Hierarchical)" at bounding box center [1020, 271] width 9 height 9
radio input "true"
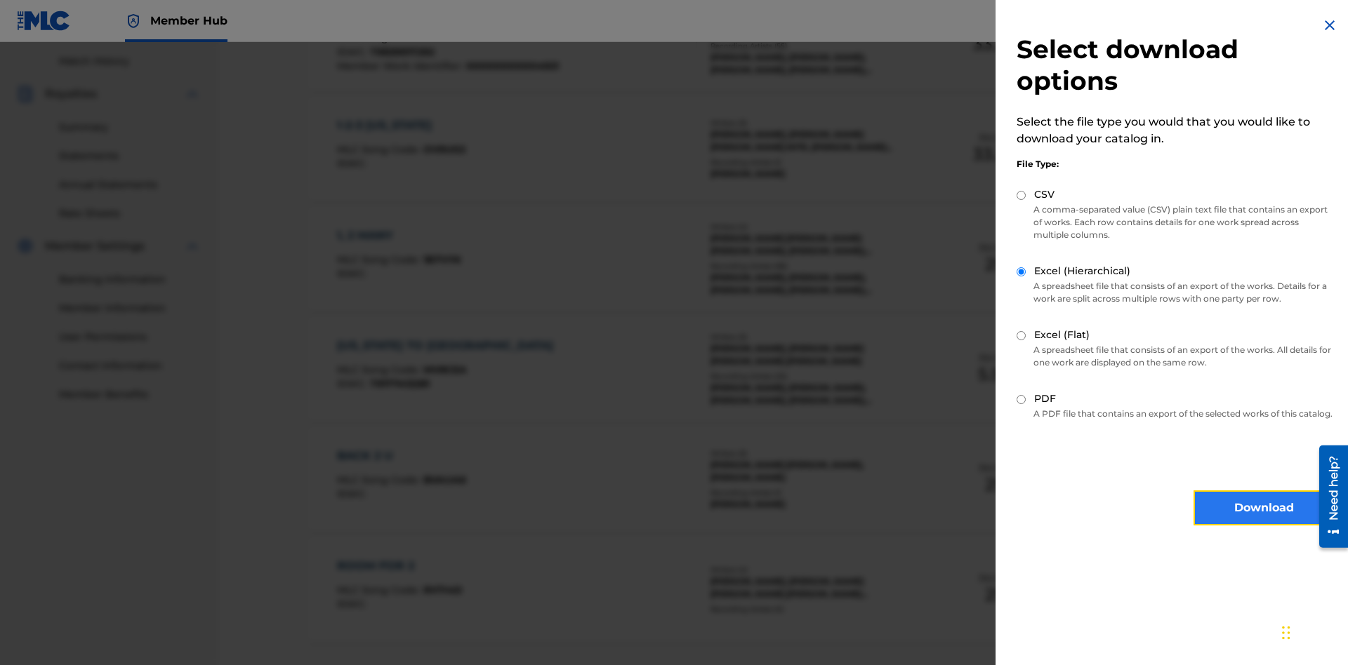
click at [1263, 521] on button "Download" at bounding box center [1263, 508] width 140 height 35
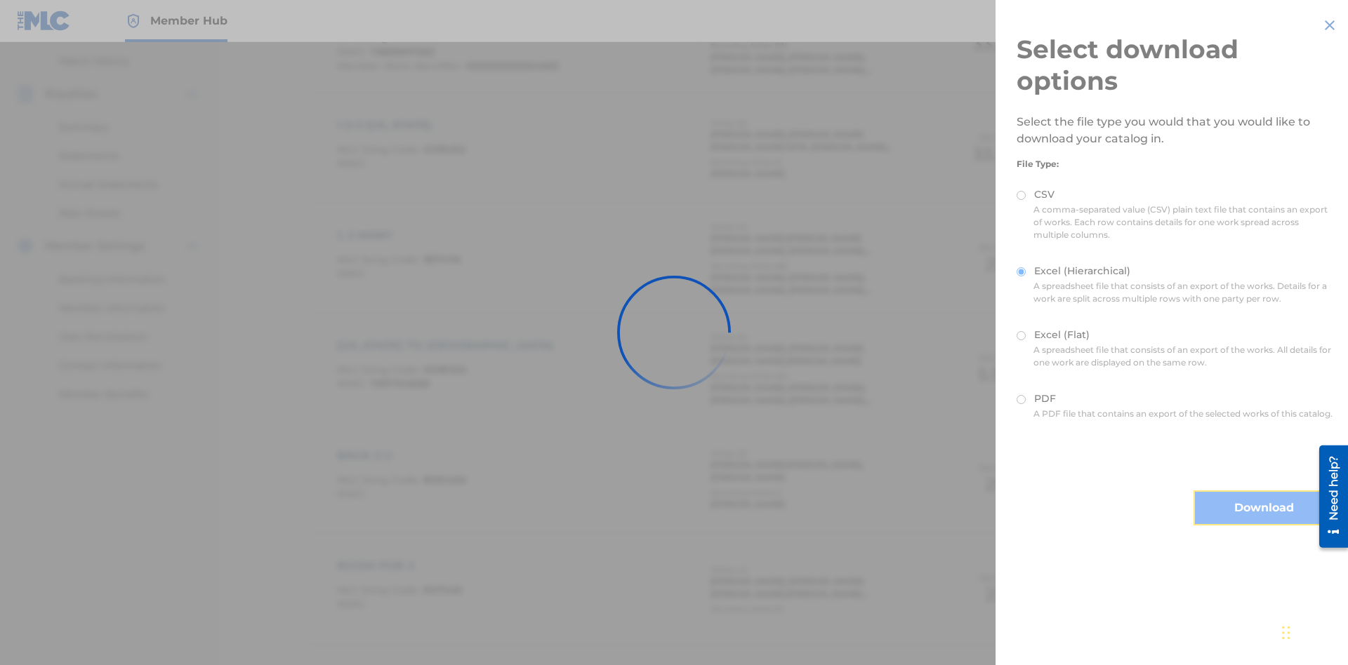
scroll to position [494, 0]
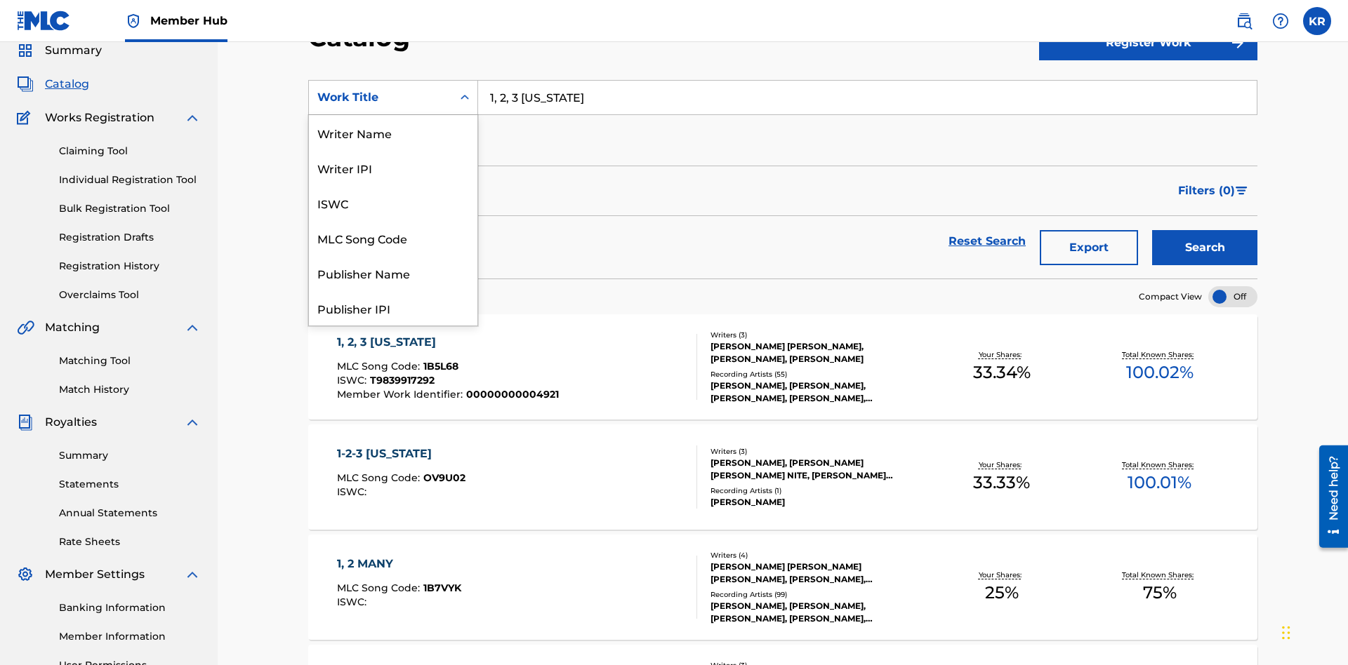
scroll to position [211, 0]
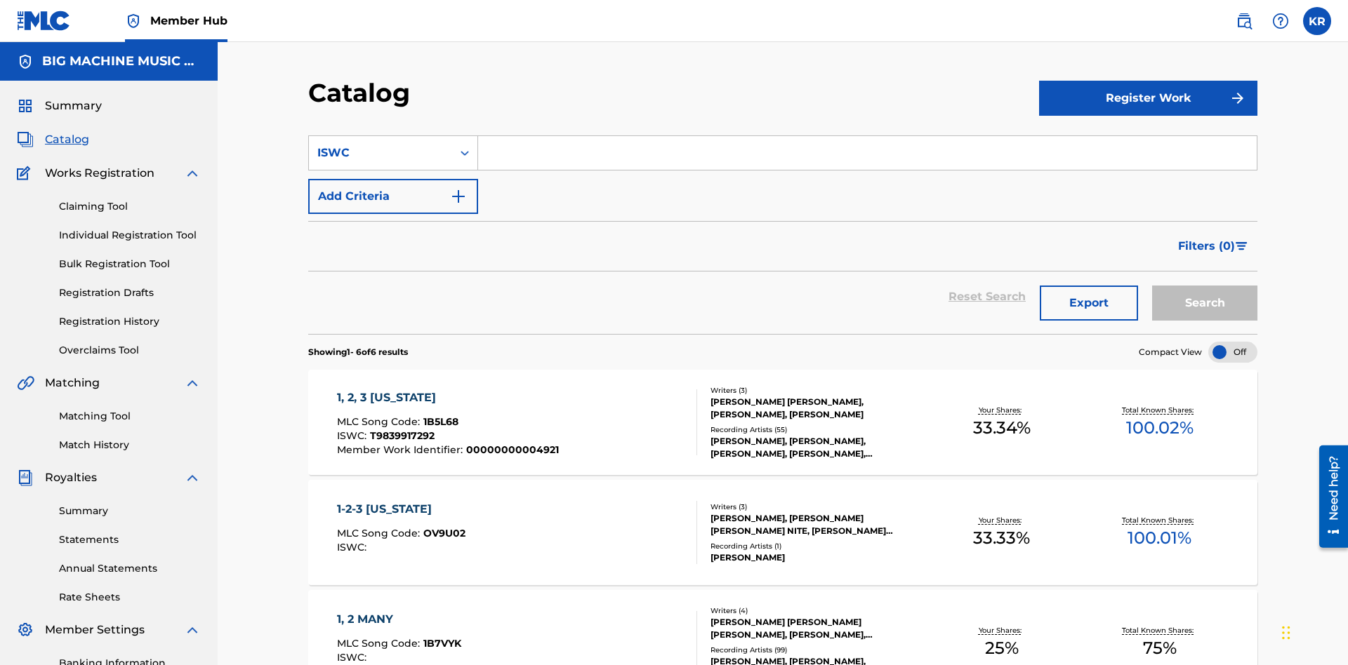
click at [867, 136] on input "Search Form" at bounding box center [867, 153] width 778 height 34
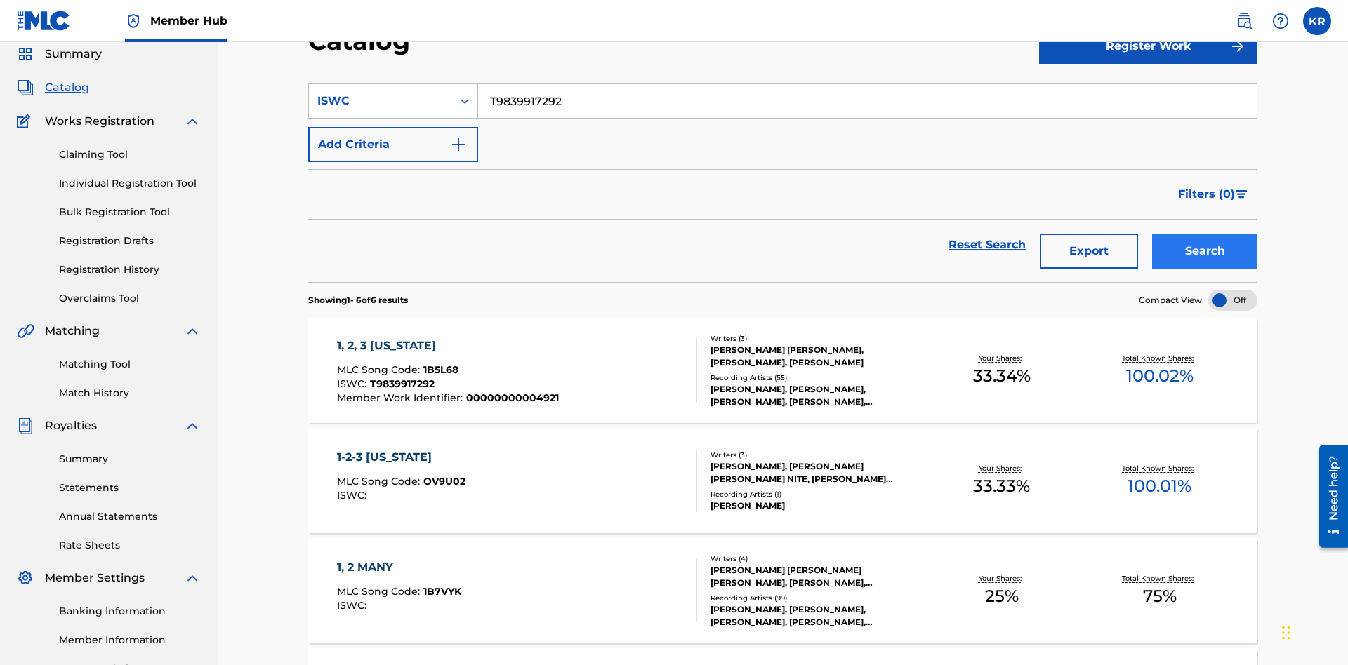
type input "T9839917292"
click at [1204, 234] on button "Search" at bounding box center [1204, 251] width 105 height 35
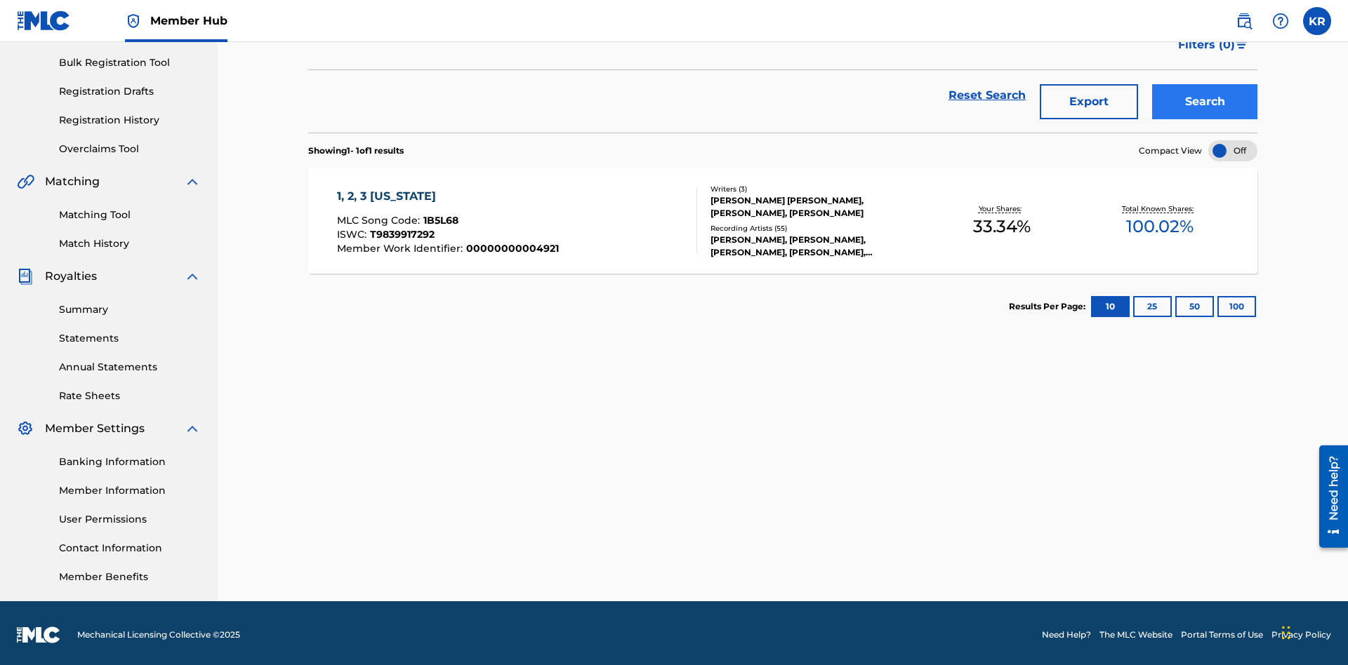
scroll to position [205, 0]
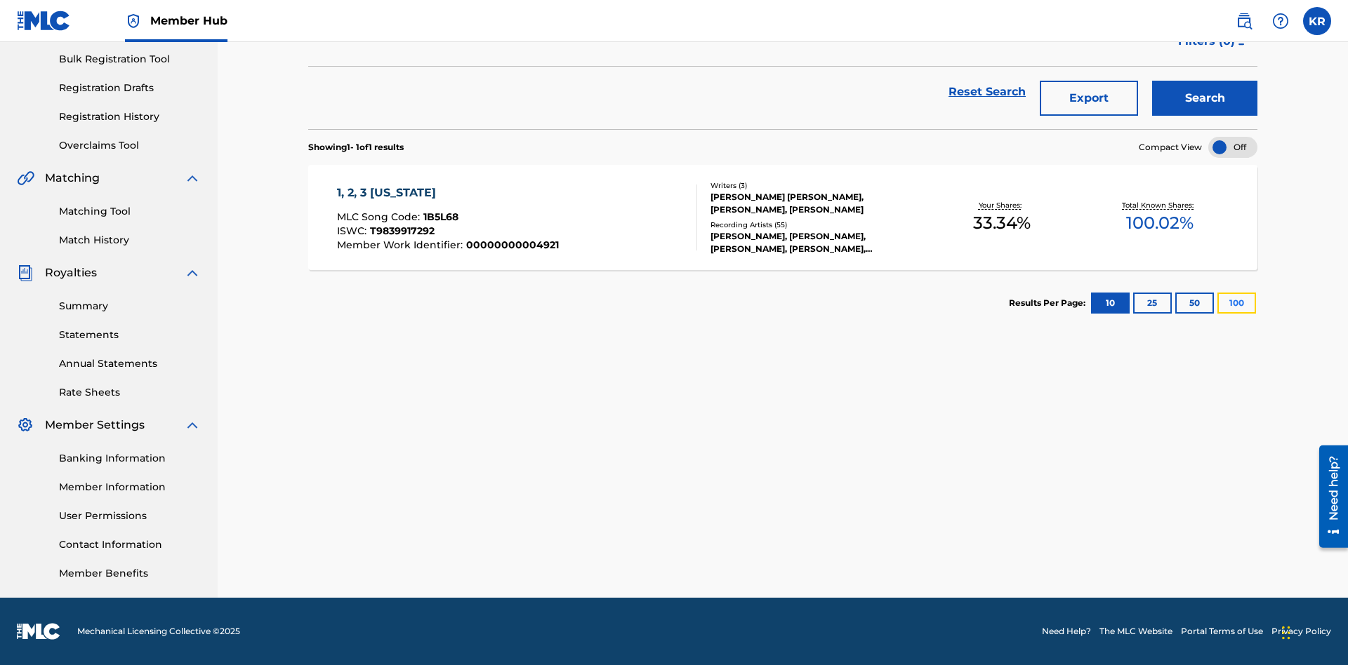
click at [1217, 303] on button "100" at bounding box center [1236, 303] width 39 height 21
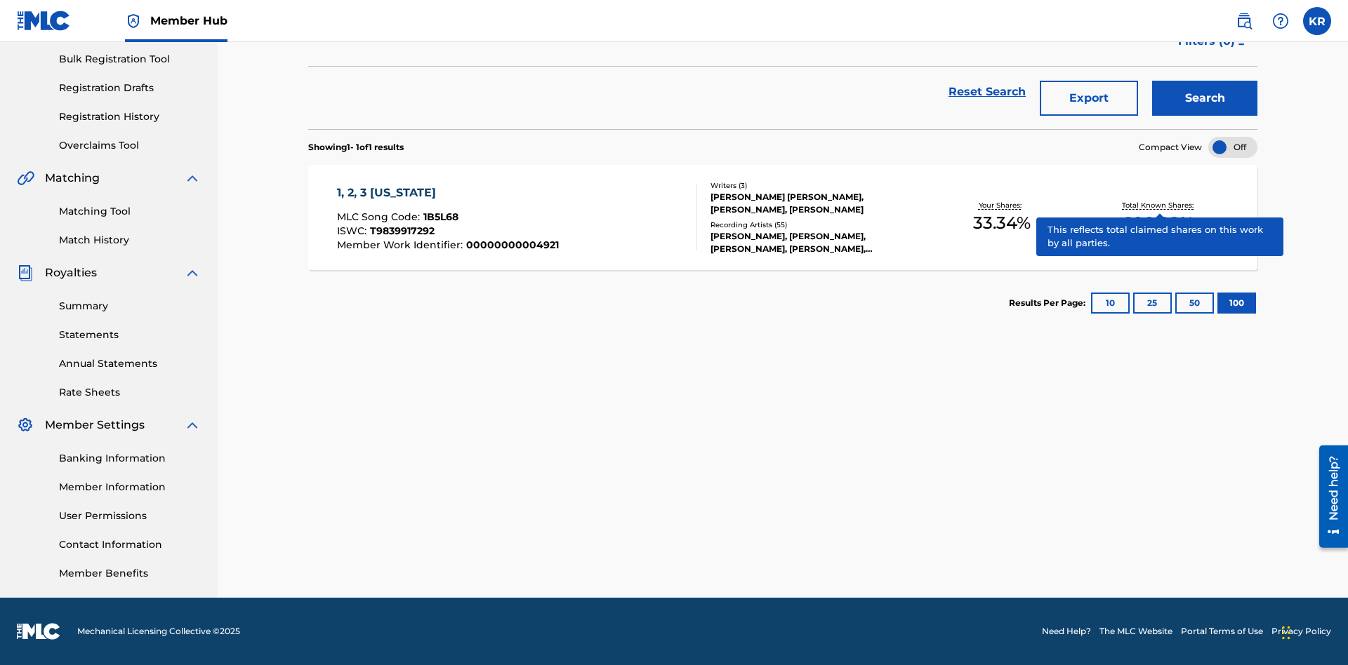
click at [439, 217] on span "1B5L68" at bounding box center [440, 217] width 35 height 13
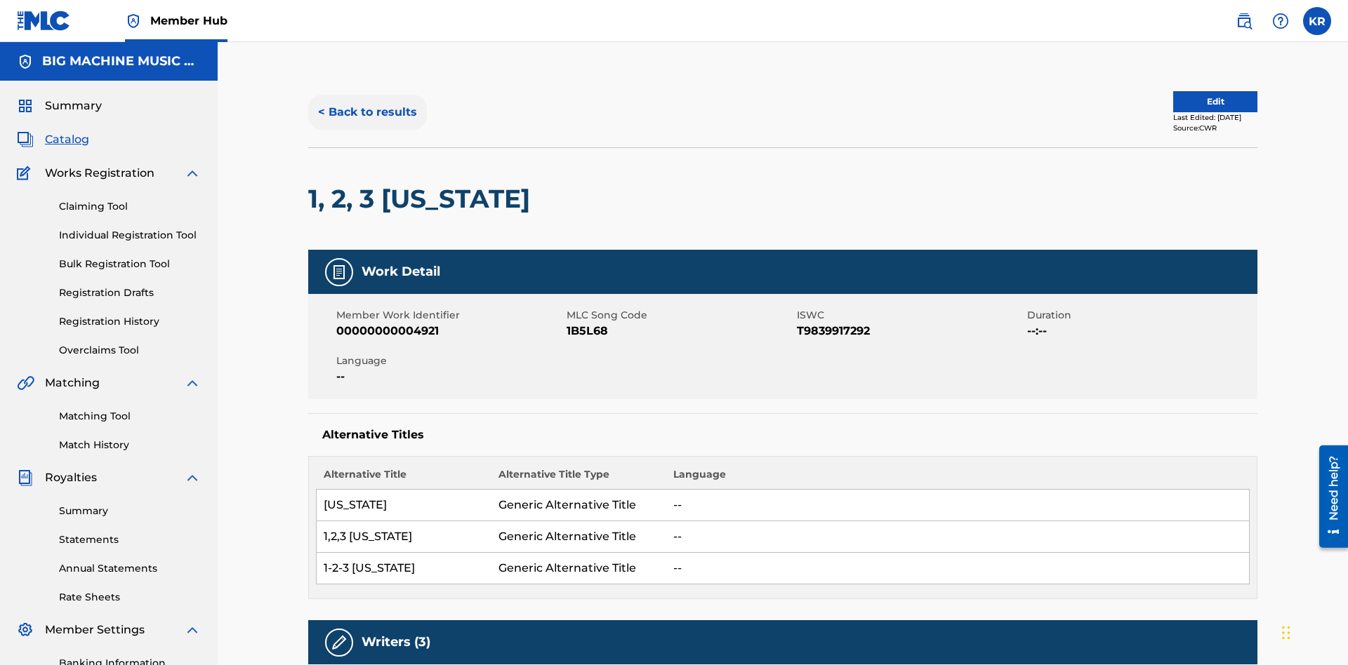
click at [366, 102] on button "< Back to results" at bounding box center [367, 112] width 119 height 35
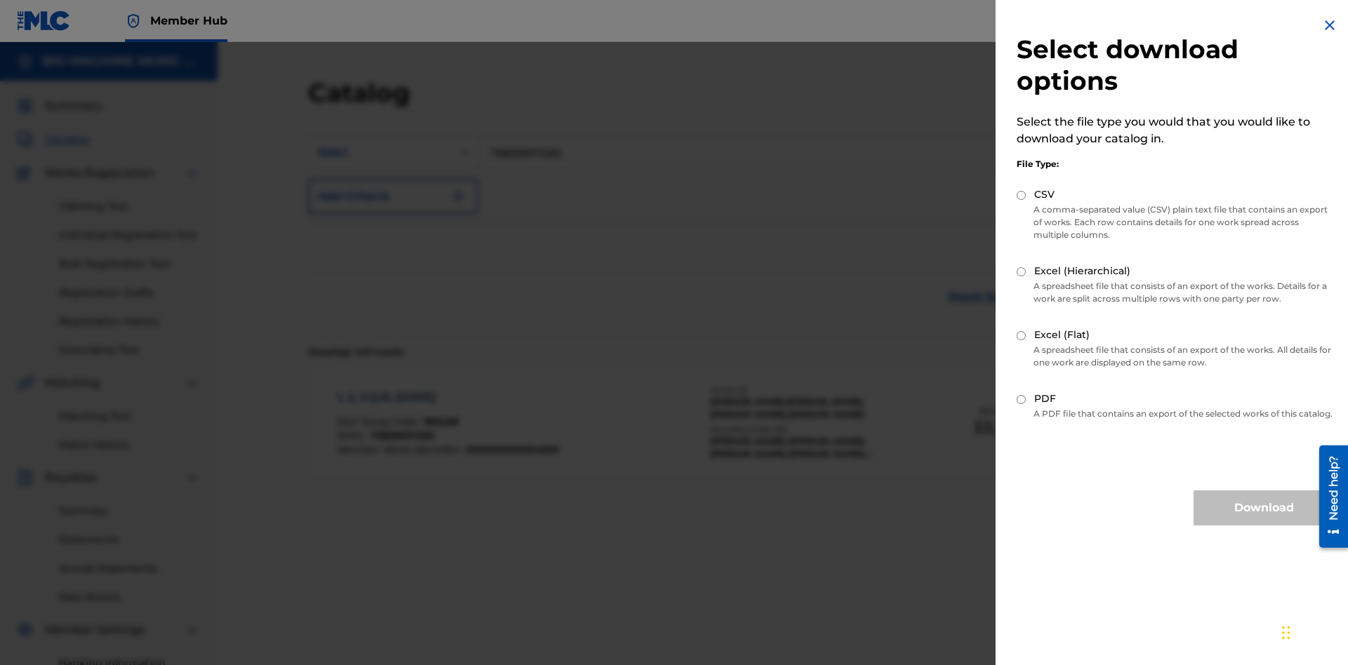
click at [1021, 195] on input "CSV" at bounding box center [1020, 195] width 9 height 9
click at [1263, 521] on button "Download" at bounding box center [1263, 508] width 140 height 35
click at [380, 145] on div "ISWC" at bounding box center [380, 153] width 126 height 17
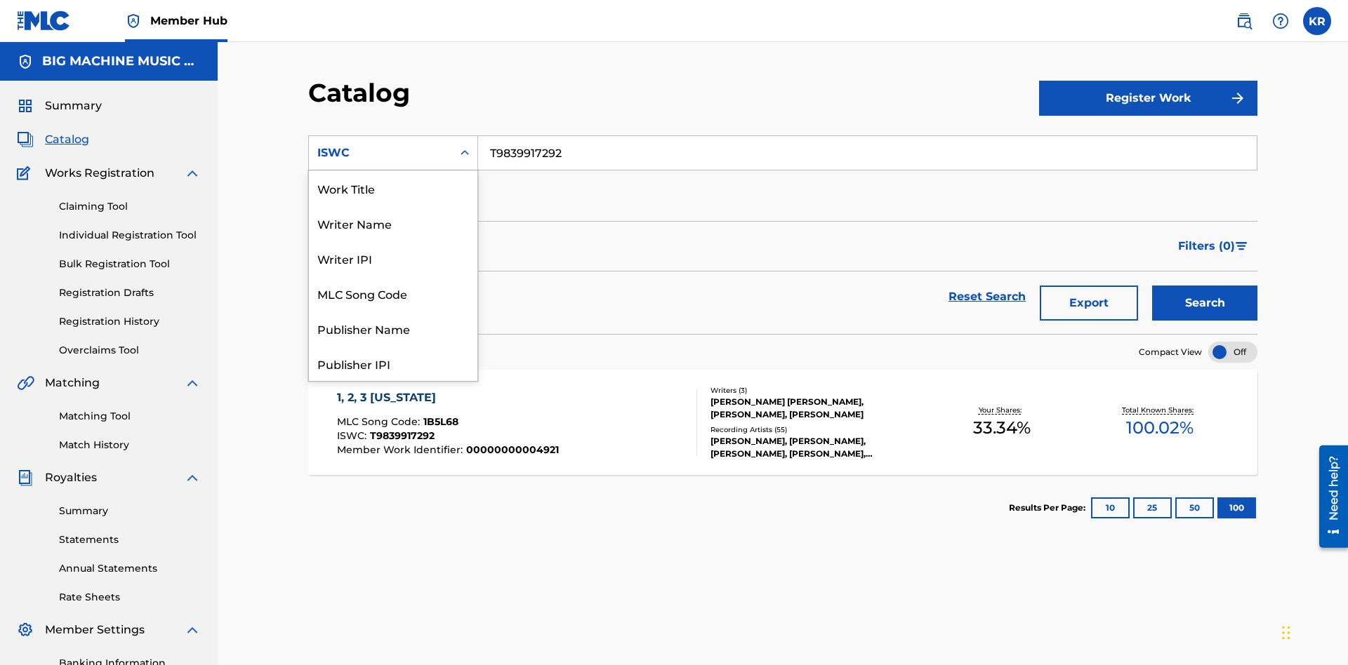
click at [393, 293] on div "MLC Song Code" at bounding box center [393, 293] width 168 height 35
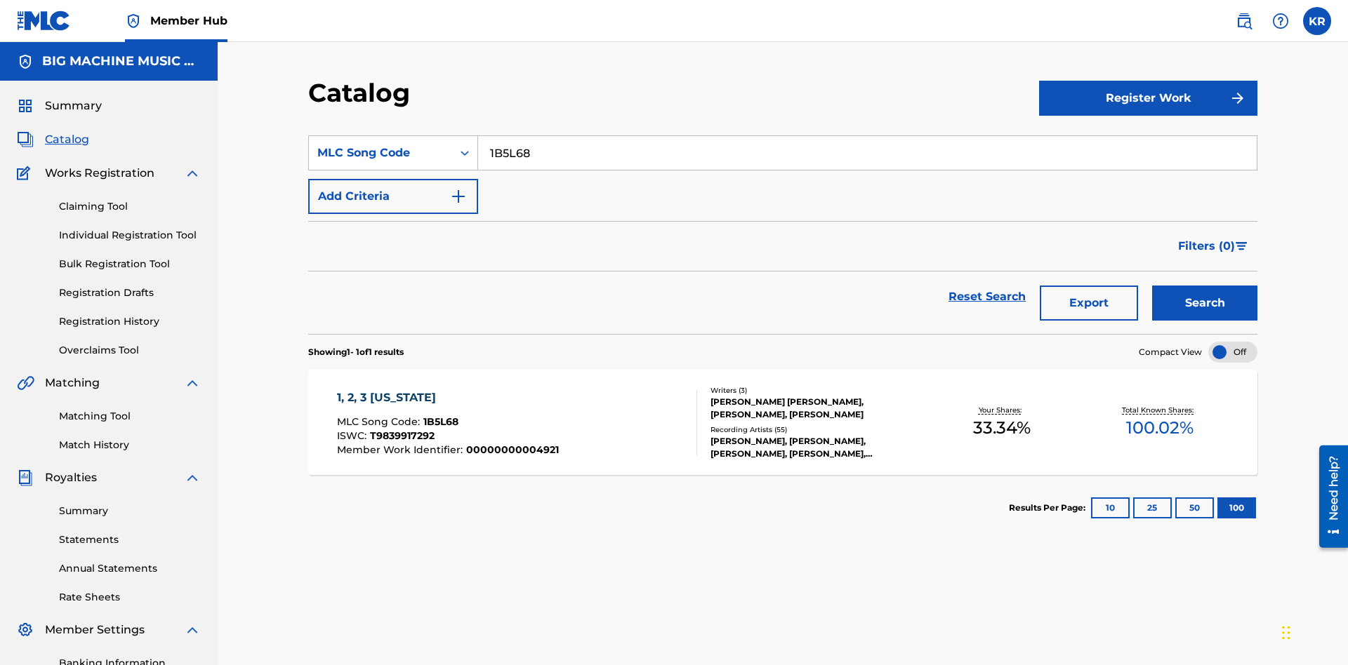
type input "1B5L68"
click at [1204, 286] on button "Search" at bounding box center [1204, 303] width 105 height 35
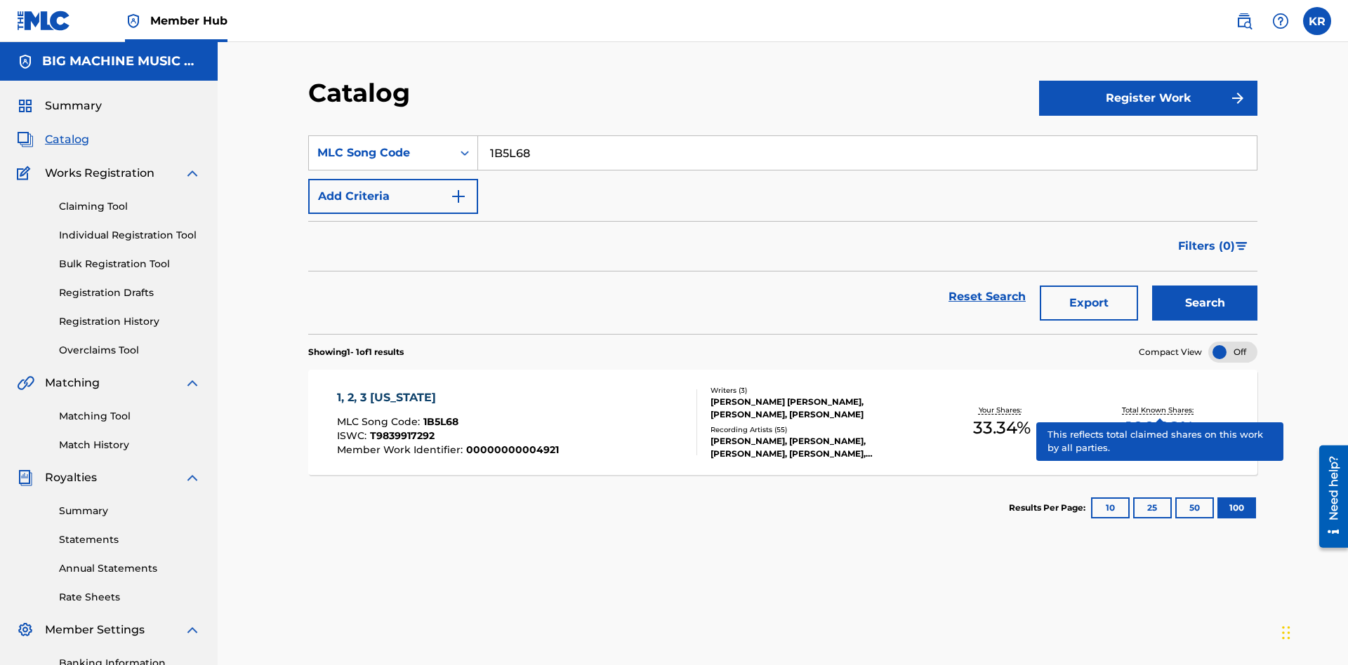
click at [439, 416] on span "1B5L68" at bounding box center [440, 422] width 35 height 13
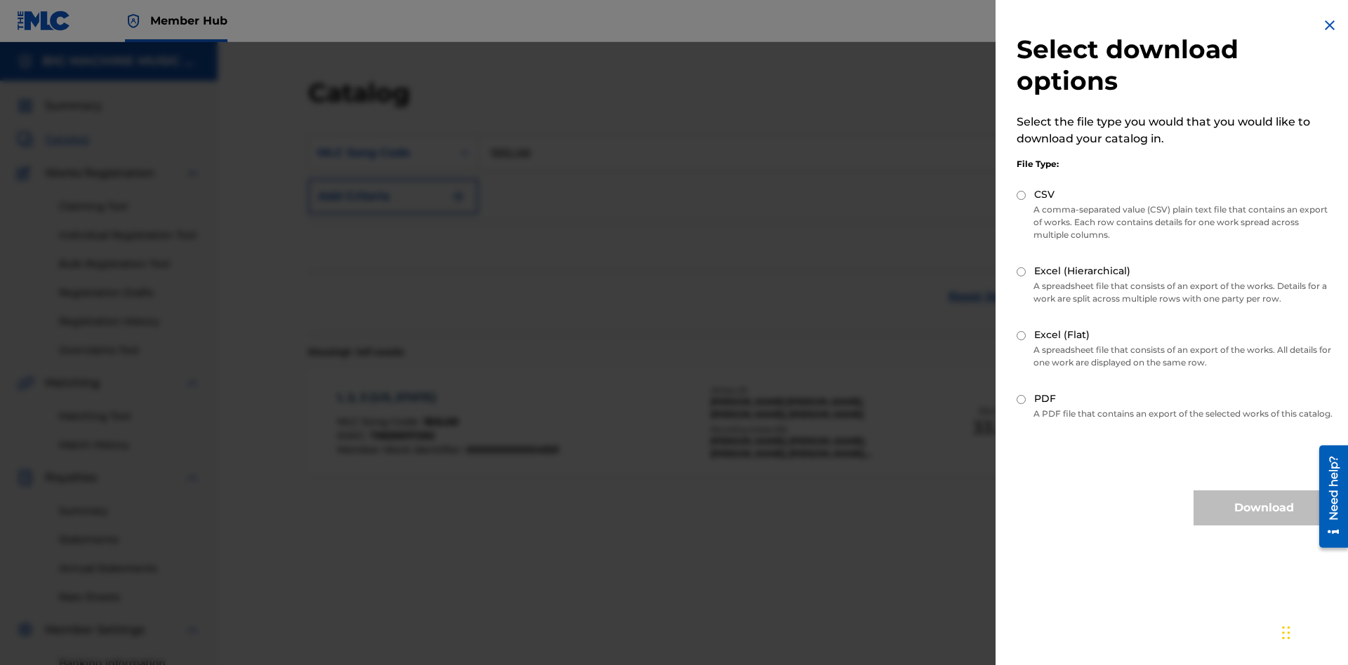
click at [1021, 272] on input "Excel (Hierarchical)" at bounding box center [1020, 271] width 9 height 9
click at [1263, 521] on button "Download" at bounding box center [1263, 508] width 140 height 35
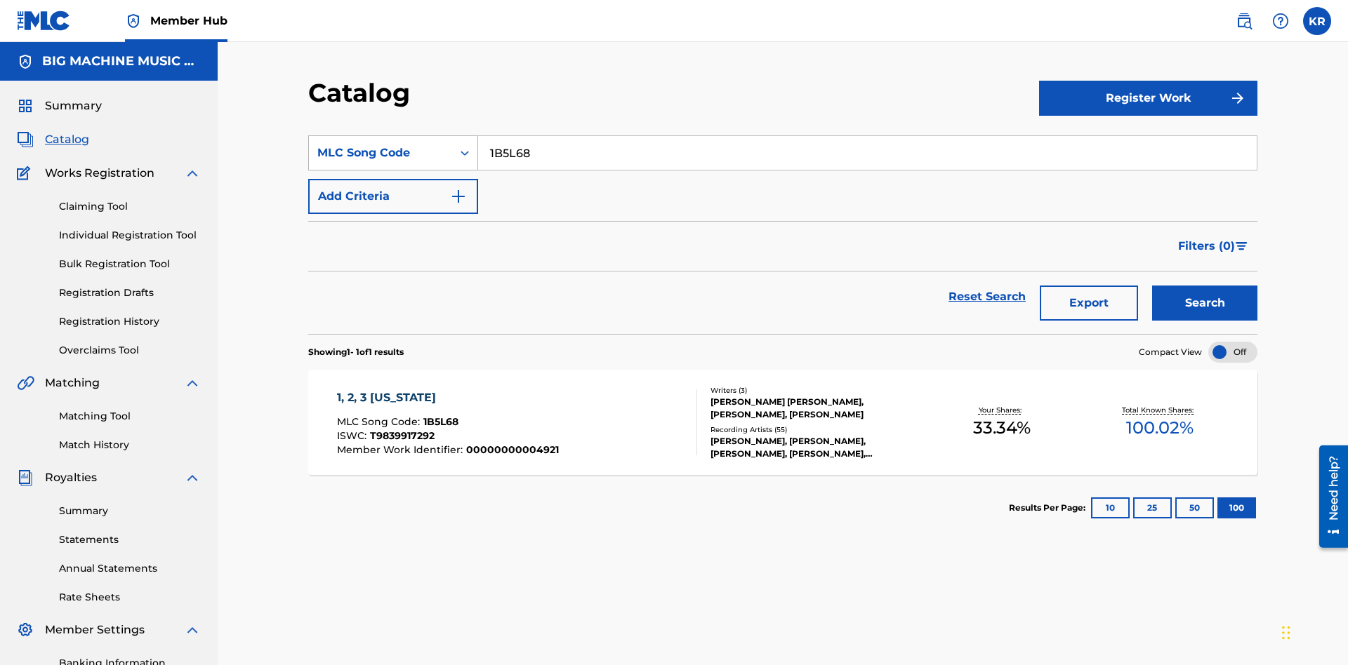
click at [380, 145] on div "MLC Song Code" at bounding box center [380, 153] width 126 height 17
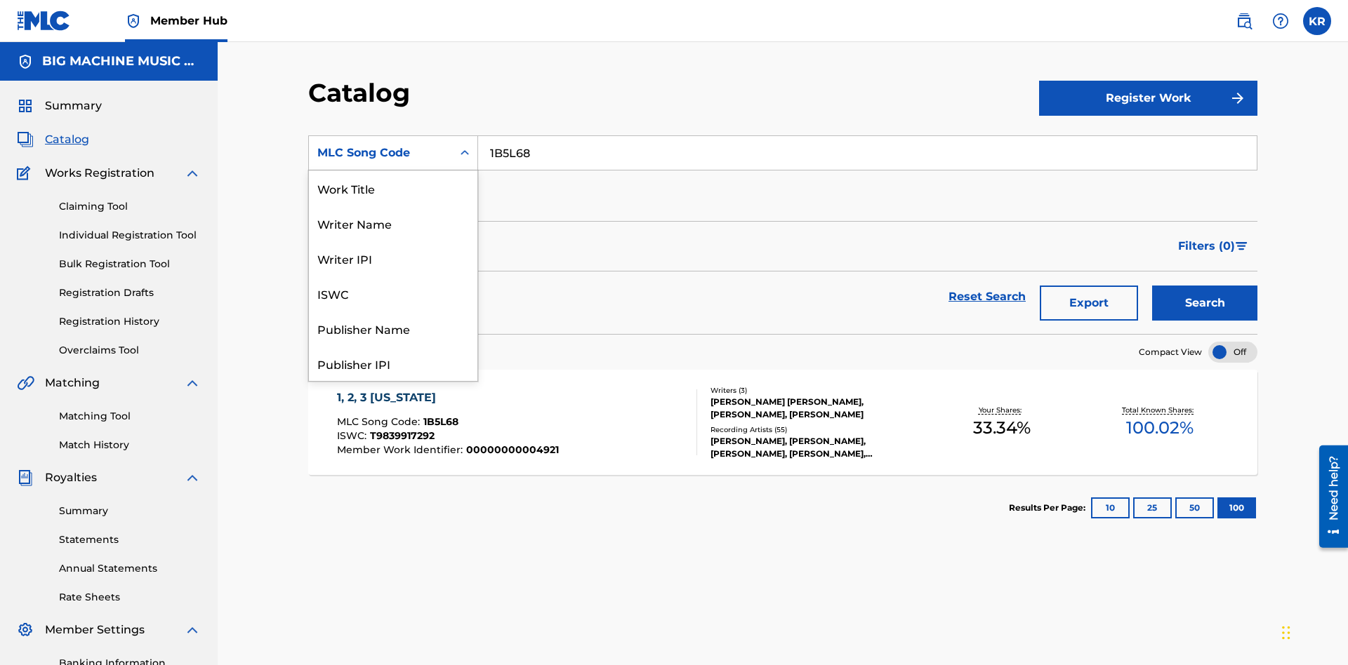
click at [393, 223] on div "Writer Name" at bounding box center [393, 223] width 168 height 35
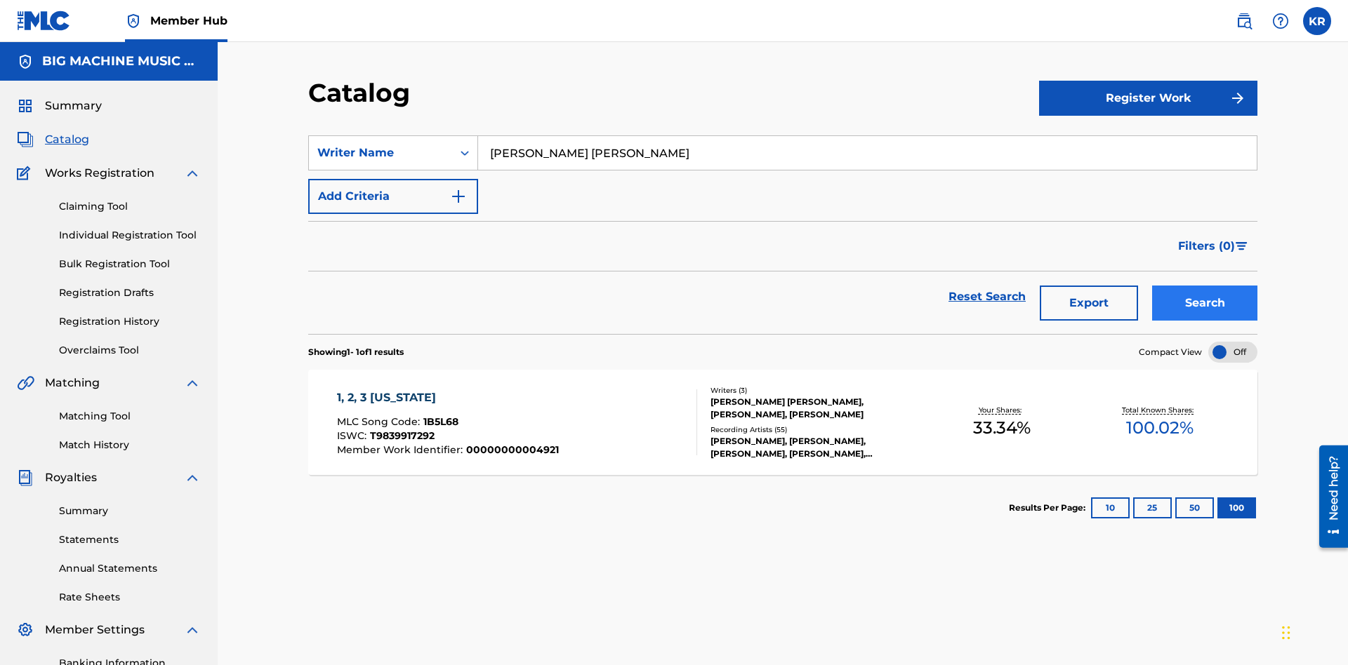
type input "[PERSON_NAME] [PERSON_NAME]"
click at [1204, 286] on button "Search" at bounding box center [1204, 303] width 105 height 35
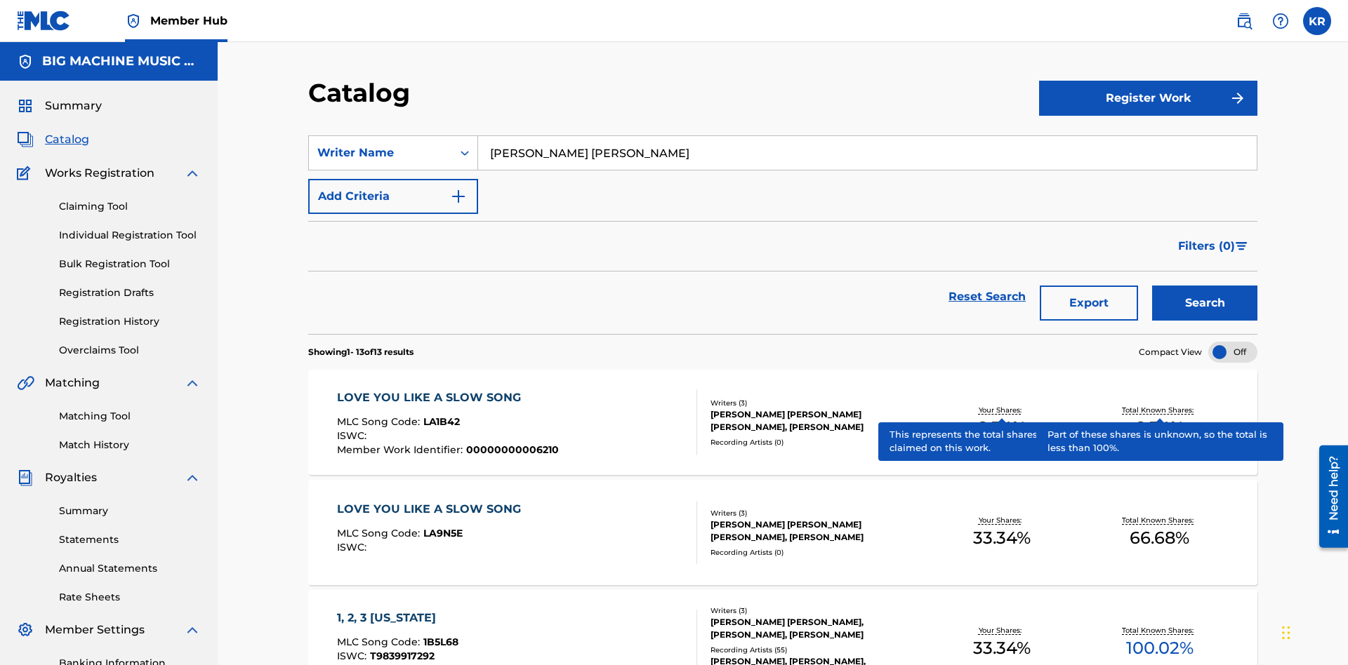
click at [439, 636] on span "1B5L68" at bounding box center [440, 642] width 35 height 13
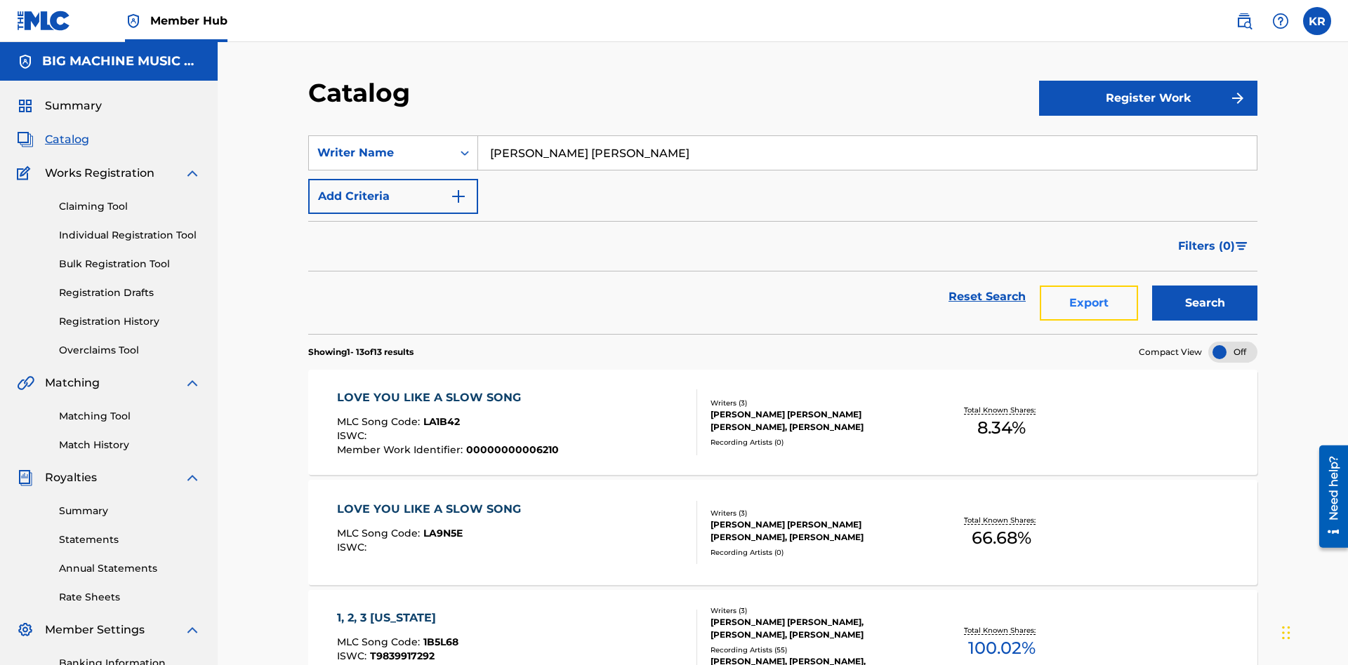
click at [1089, 286] on button "Export" at bounding box center [1089, 303] width 98 height 35
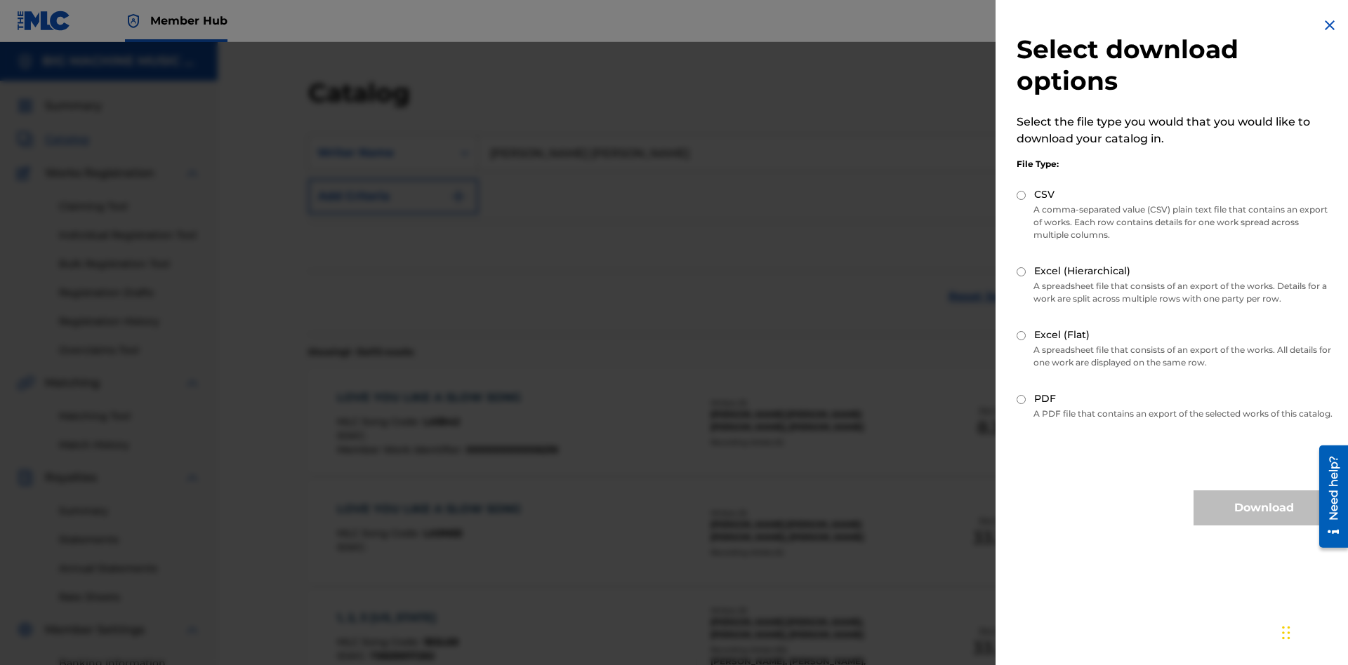
click at [1021, 336] on input "Excel (Flat)" at bounding box center [1020, 335] width 9 height 9
radio input "true"
click at [1263, 521] on button "Download" at bounding box center [1263, 508] width 140 height 35
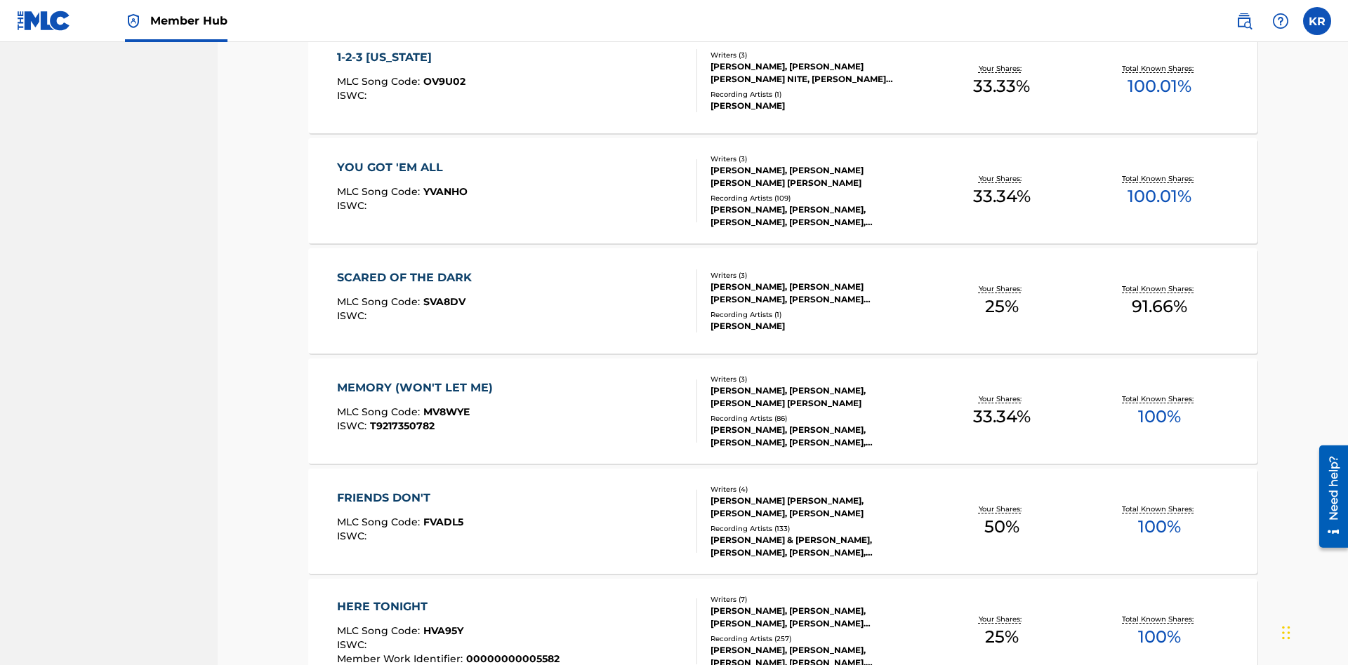
type input "00614973923"
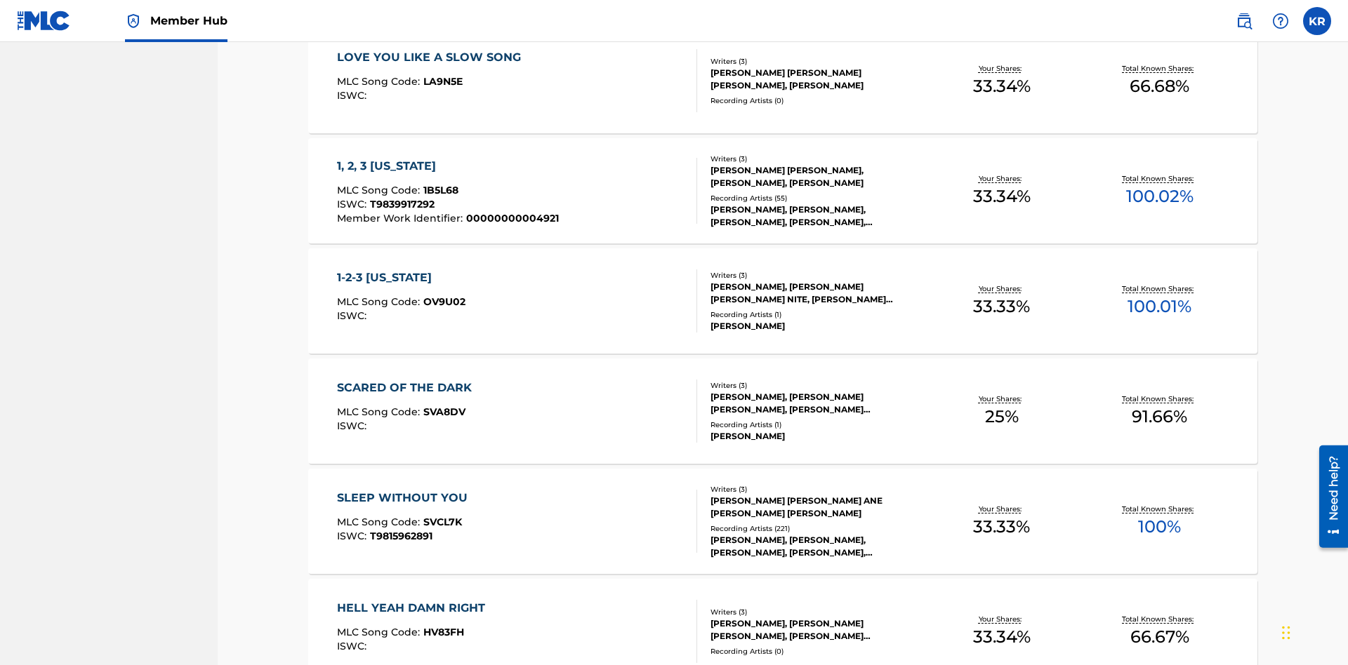
click at [439, 184] on span "1B5L68" at bounding box center [440, 190] width 35 height 13
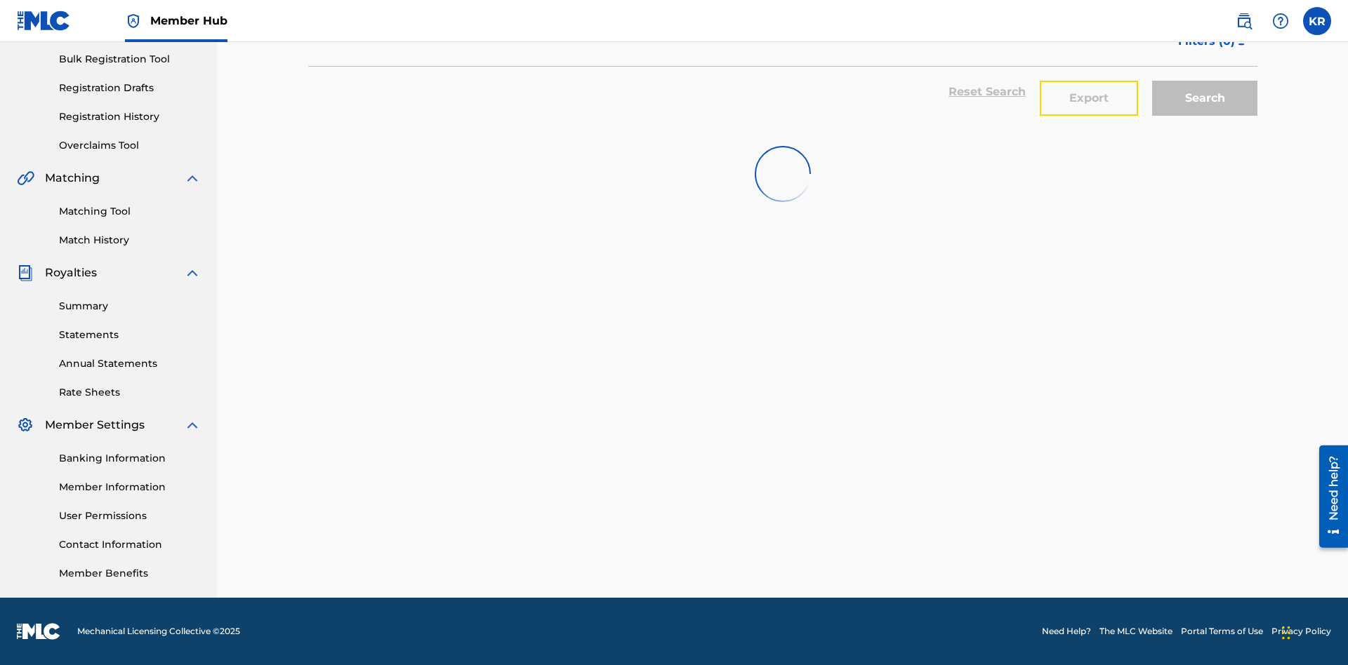
click at [1089, 102] on button "Export" at bounding box center [1089, 98] width 98 height 35
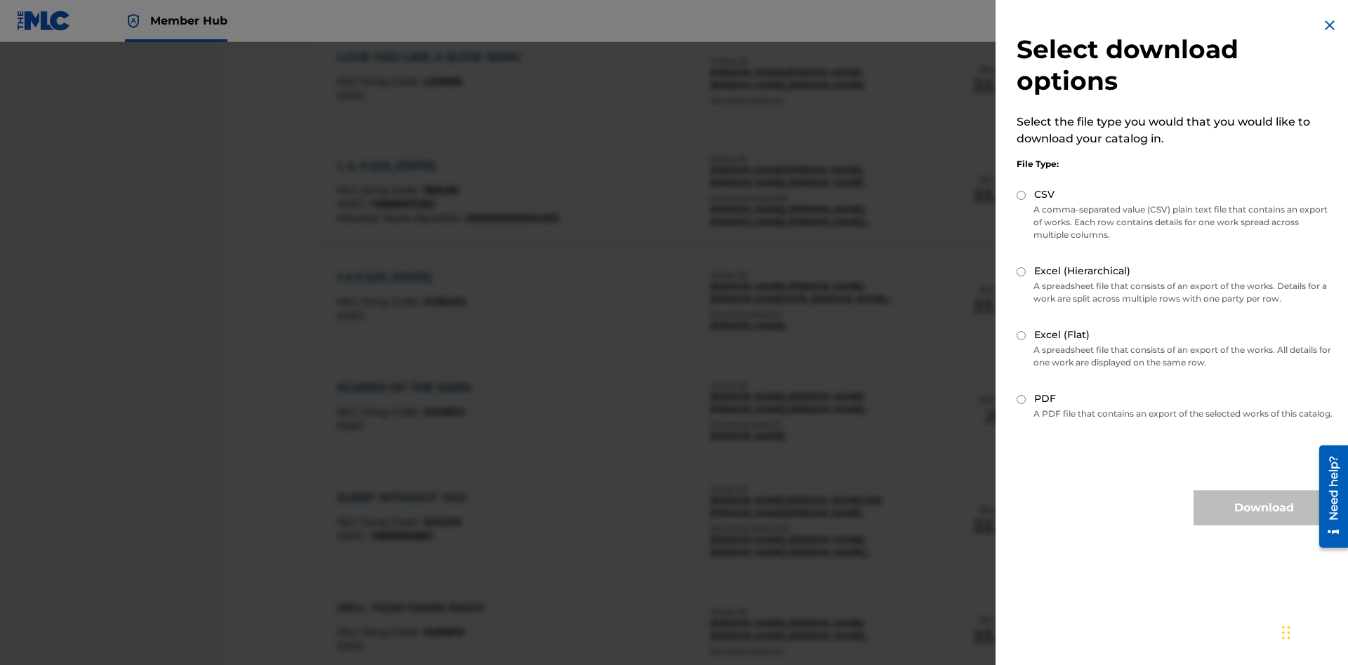
click at [1021, 195] on input "CSV" at bounding box center [1020, 195] width 9 height 9
click at [1263, 521] on button "Download" at bounding box center [1263, 508] width 140 height 35
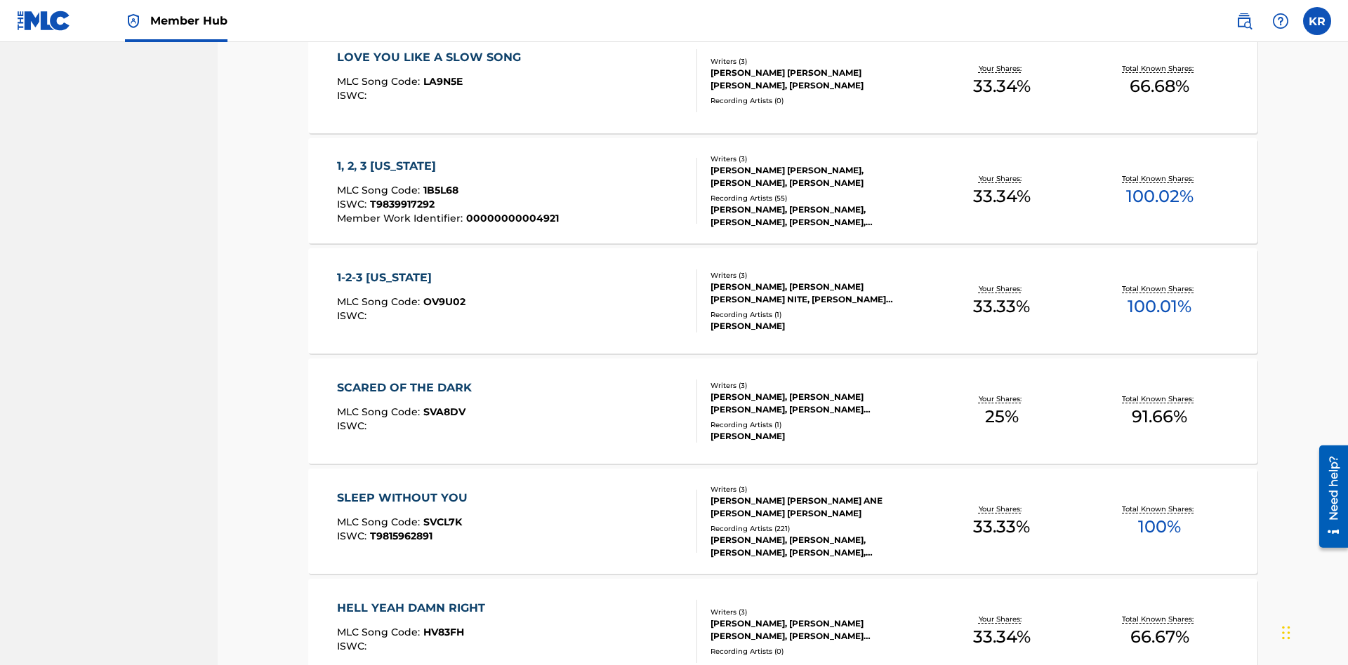
type input "SUPER BIG MUSIC"
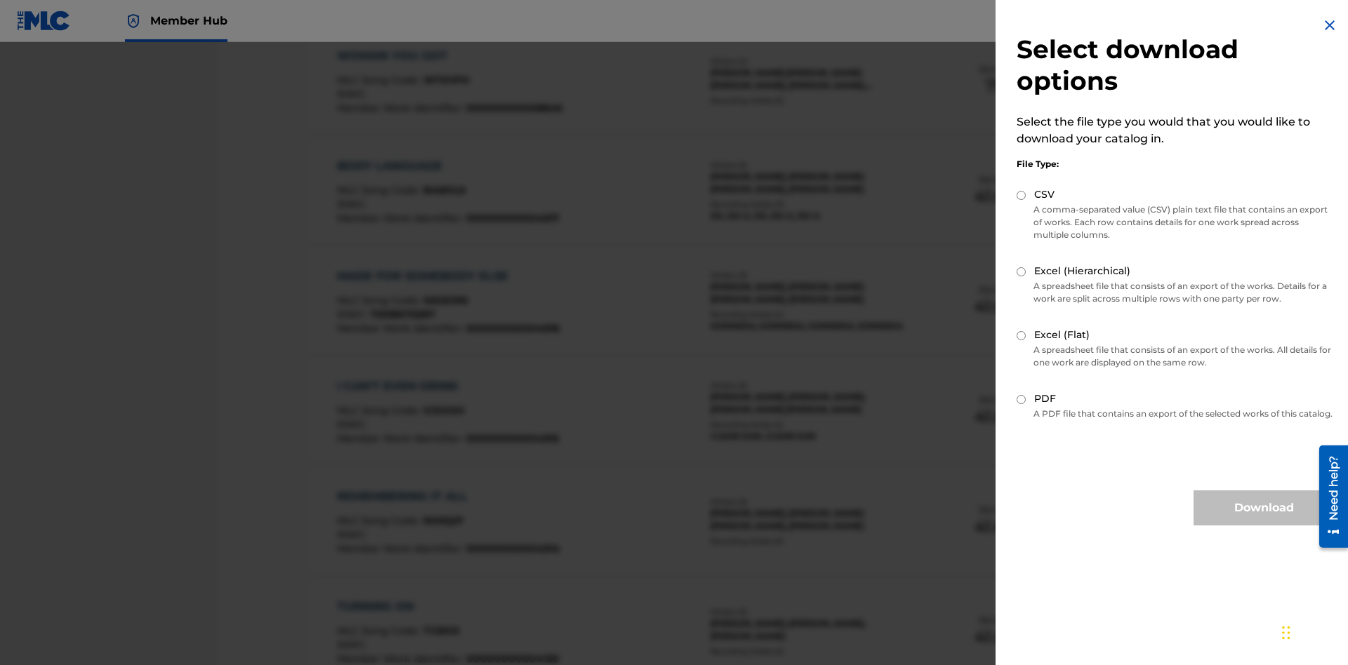
click at [1021, 272] on input "Excel (Hierarchical)" at bounding box center [1020, 271] width 9 height 9
click at [1263, 521] on button "Download" at bounding box center [1263, 508] width 140 height 35
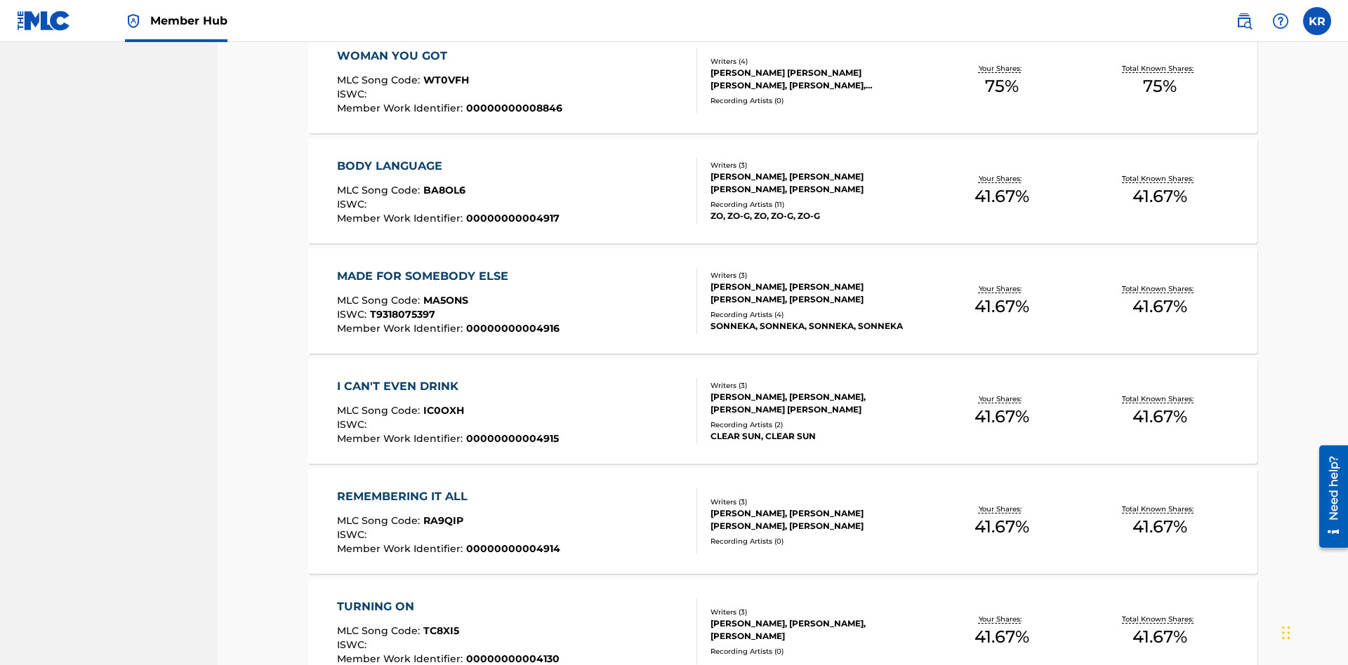
type input "00594318326"
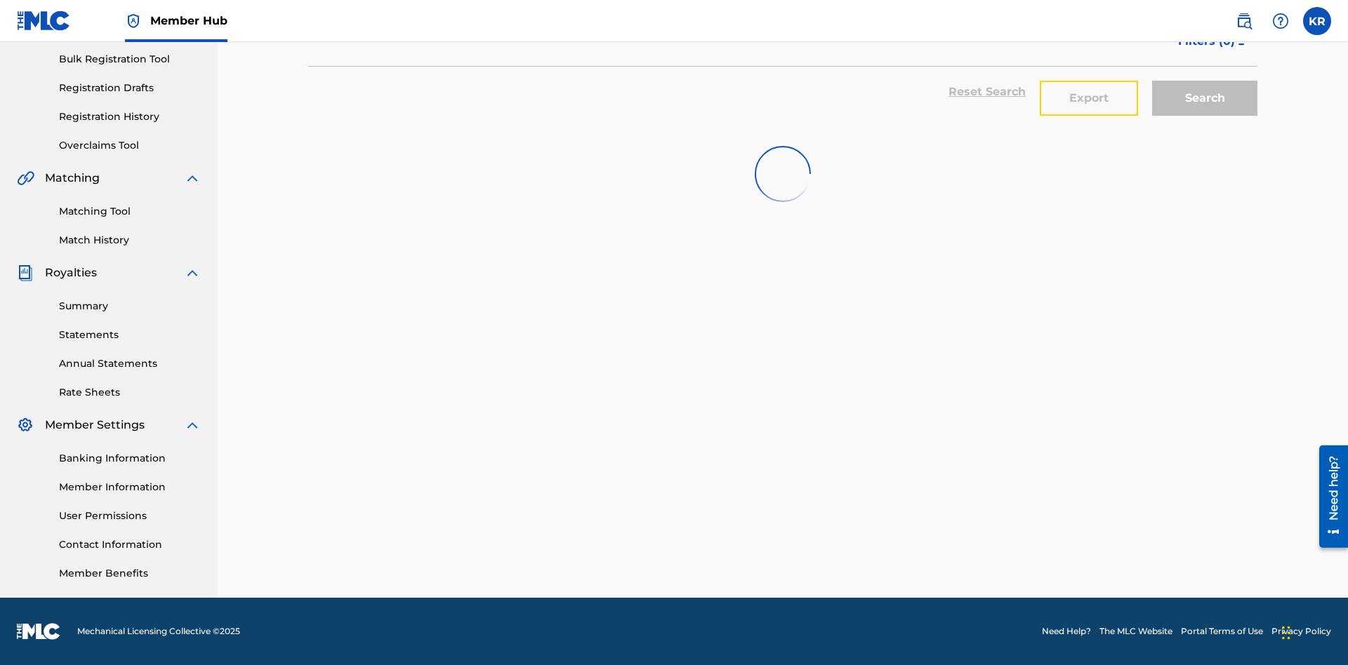
click at [1089, 102] on button "Export" at bounding box center [1089, 98] width 98 height 35
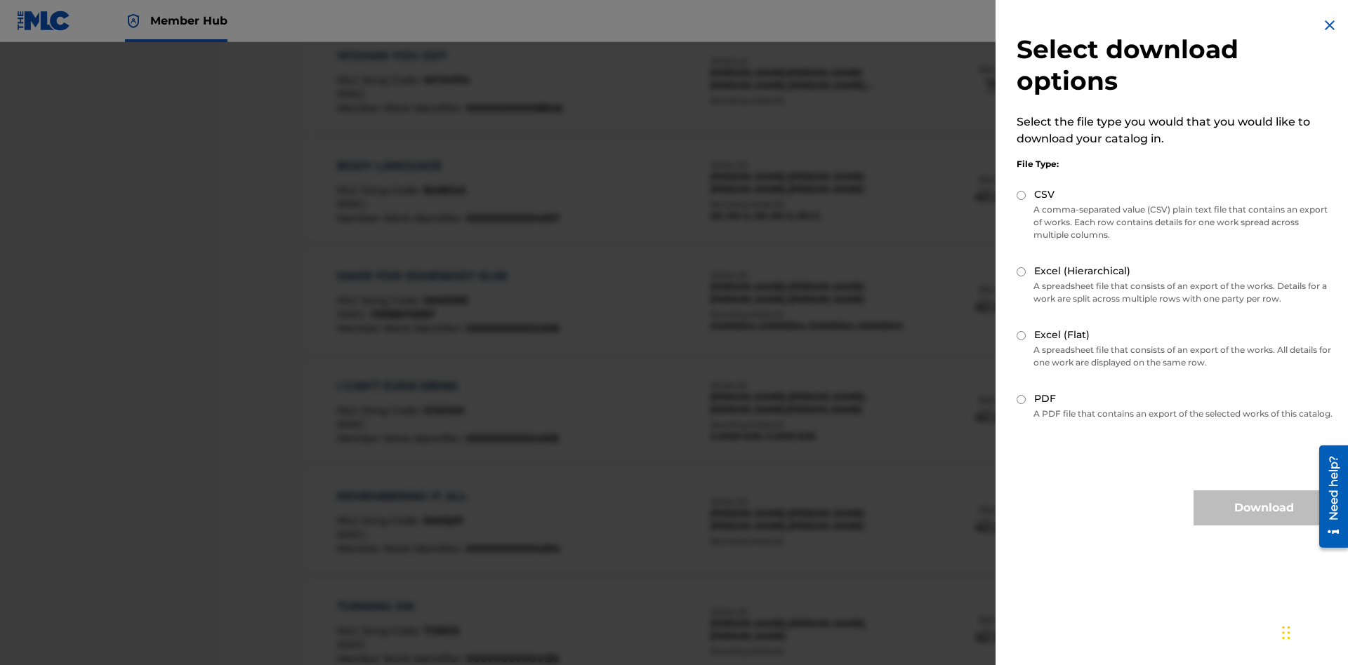
click at [1021, 336] on input "Excel (Flat)" at bounding box center [1020, 335] width 9 height 9
click at [1263, 521] on button "Download" at bounding box center [1263, 508] width 140 height 35
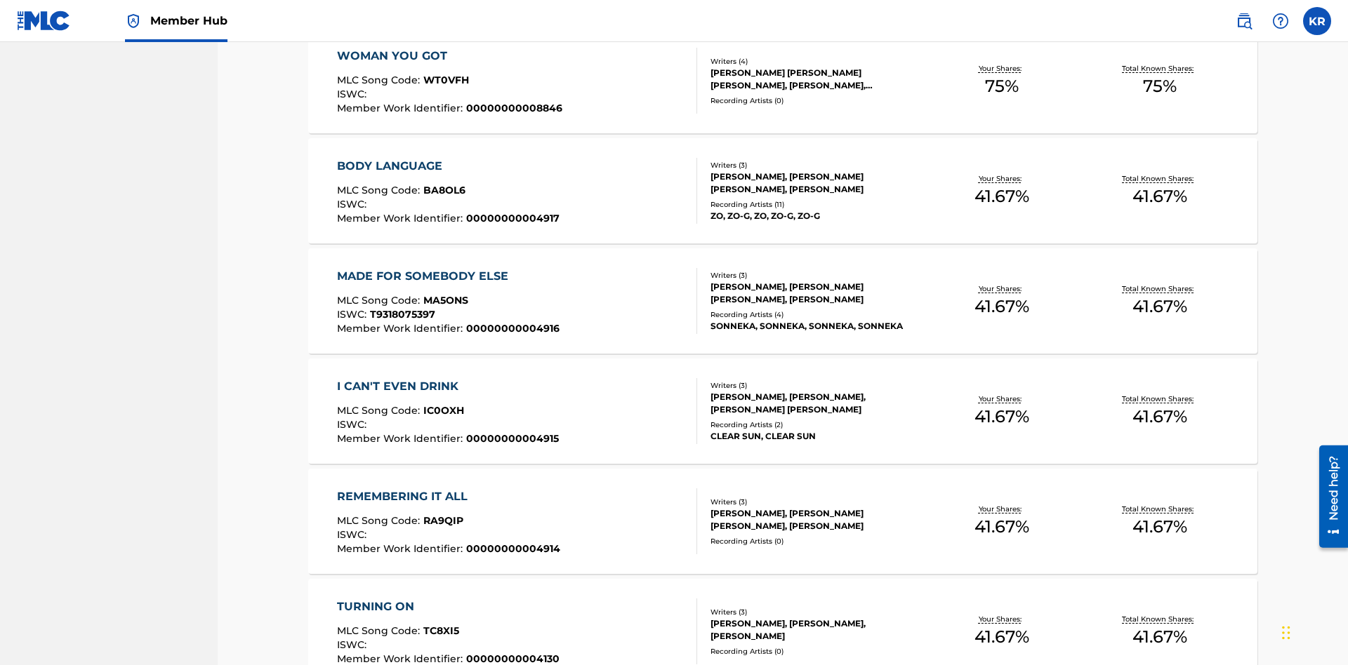
type input "[PERSON_NAME]"
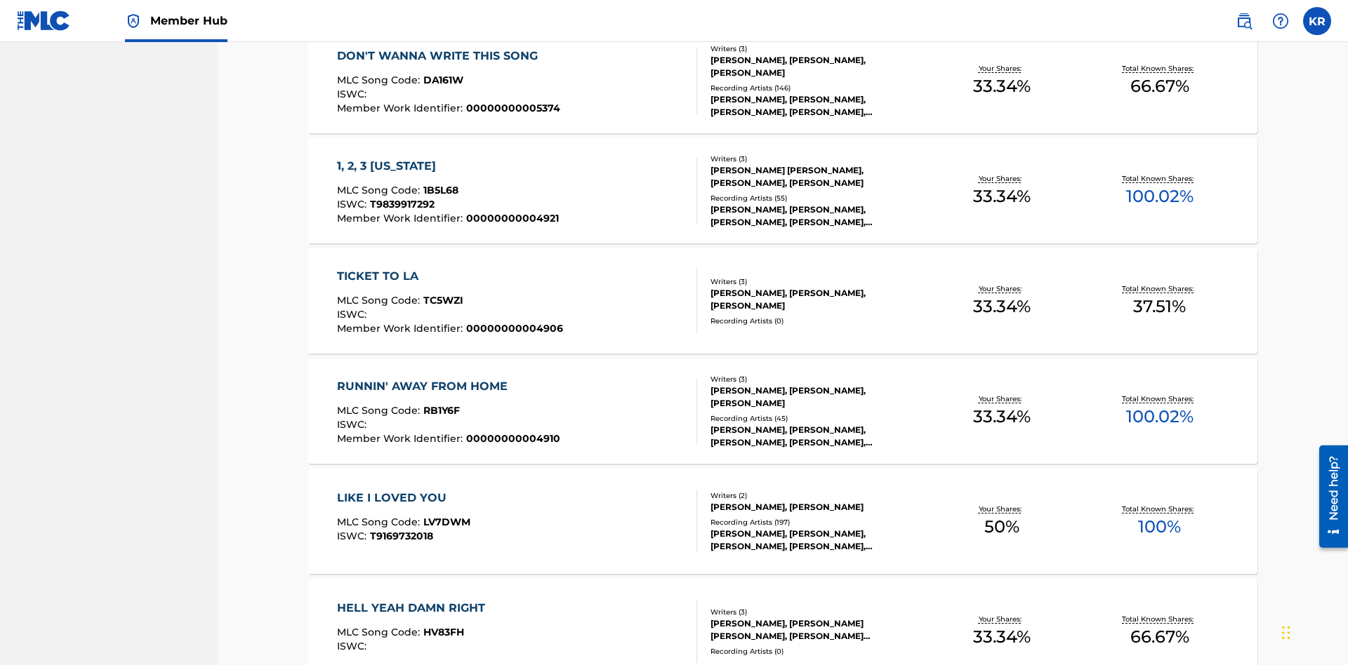
click at [439, 184] on span "1B5L68" at bounding box center [440, 190] width 35 height 13
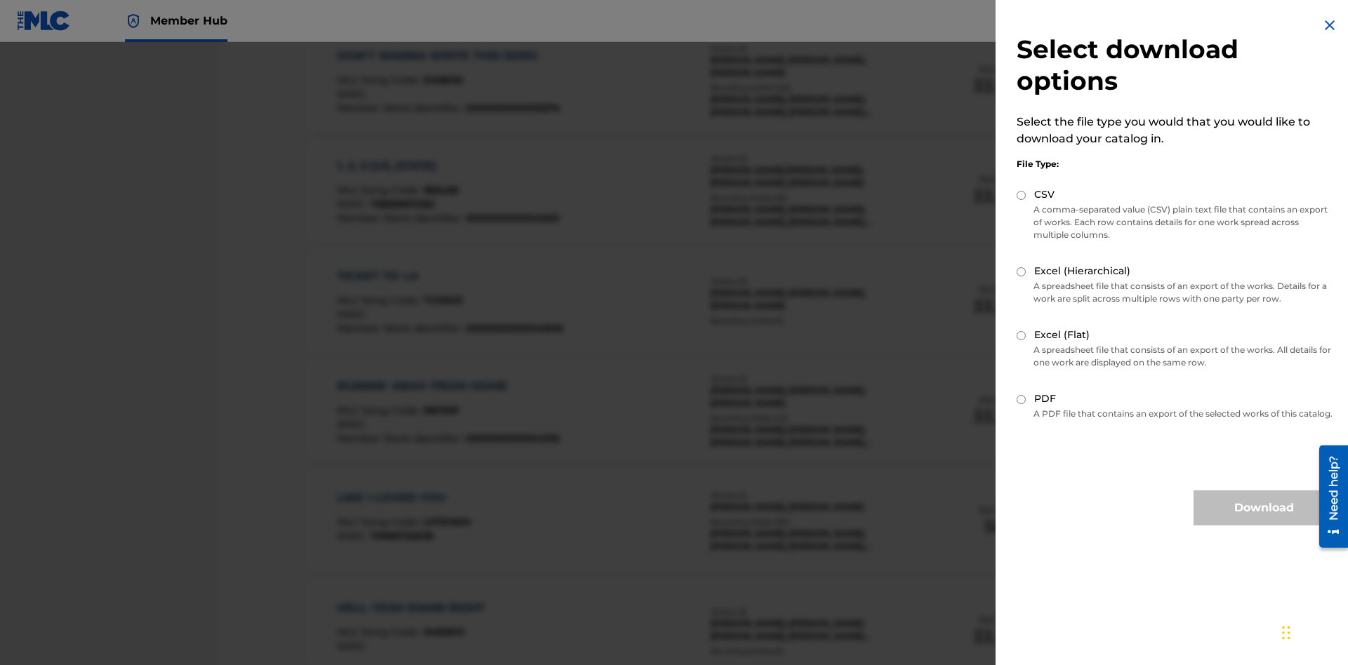
click at [1021, 272] on input "Excel (Hierarchical)" at bounding box center [1020, 271] width 9 height 9
click at [1263, 521] on button "Download" at bounding box center [1263, 508] width 140 height 35
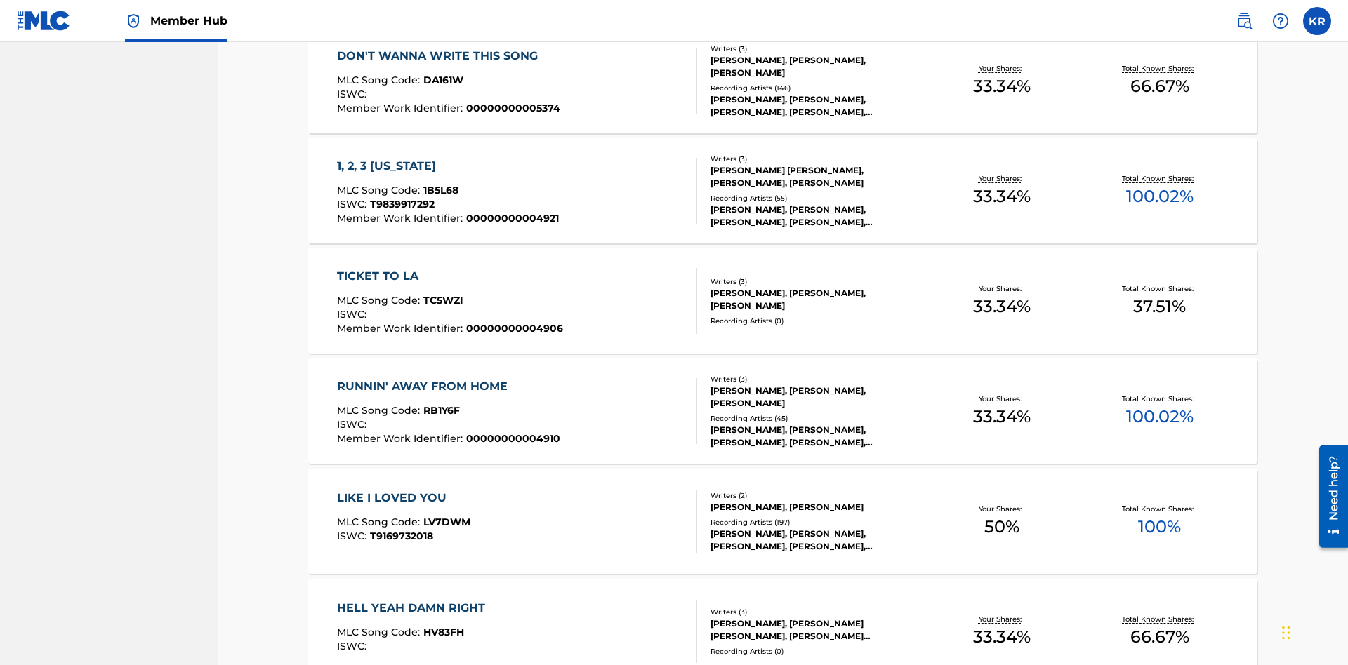
type input "P9075R"
